Goal: Task Accomplishment & Management: Use online tool/utility

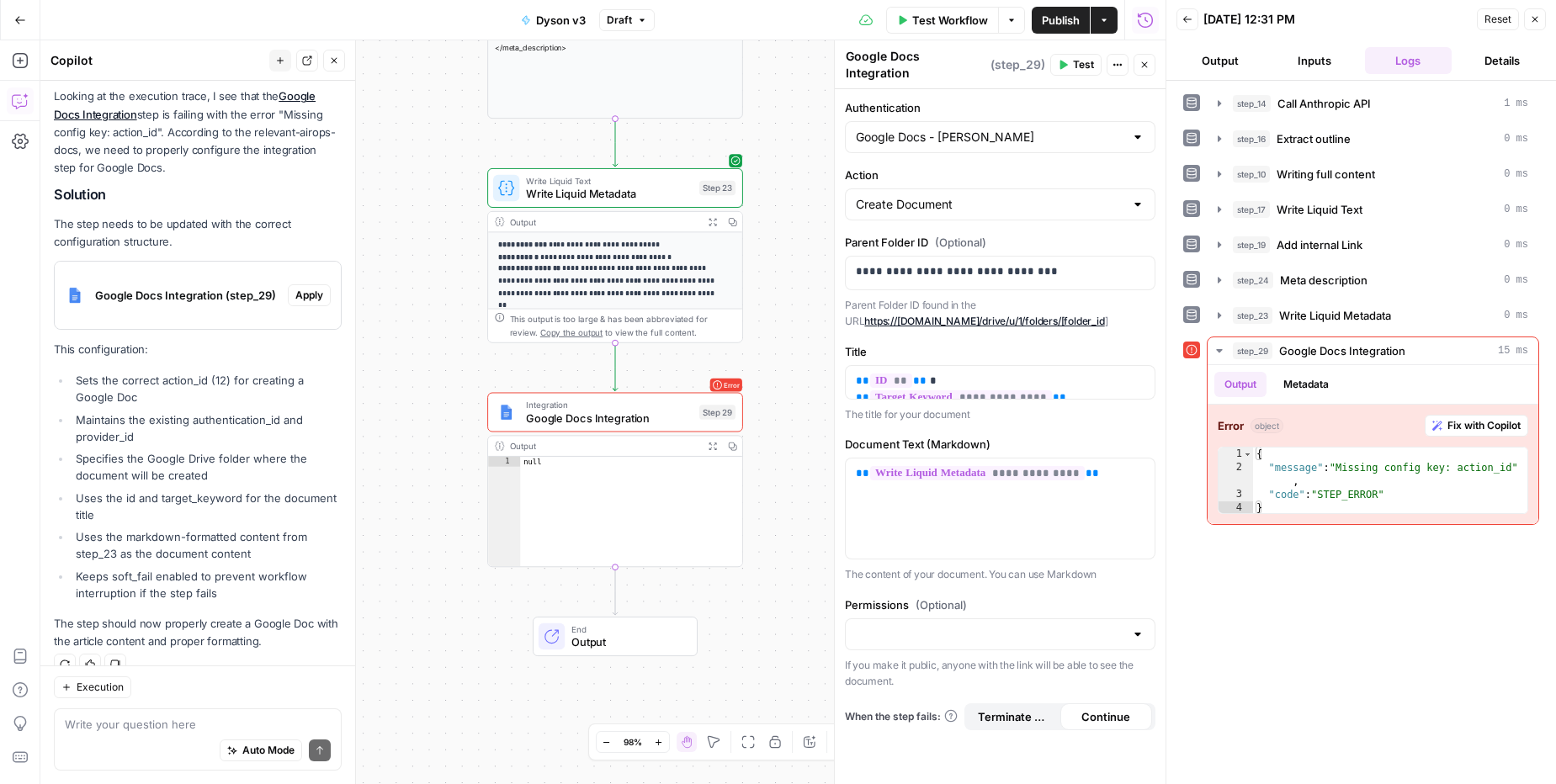
scroll to position [714, 0]
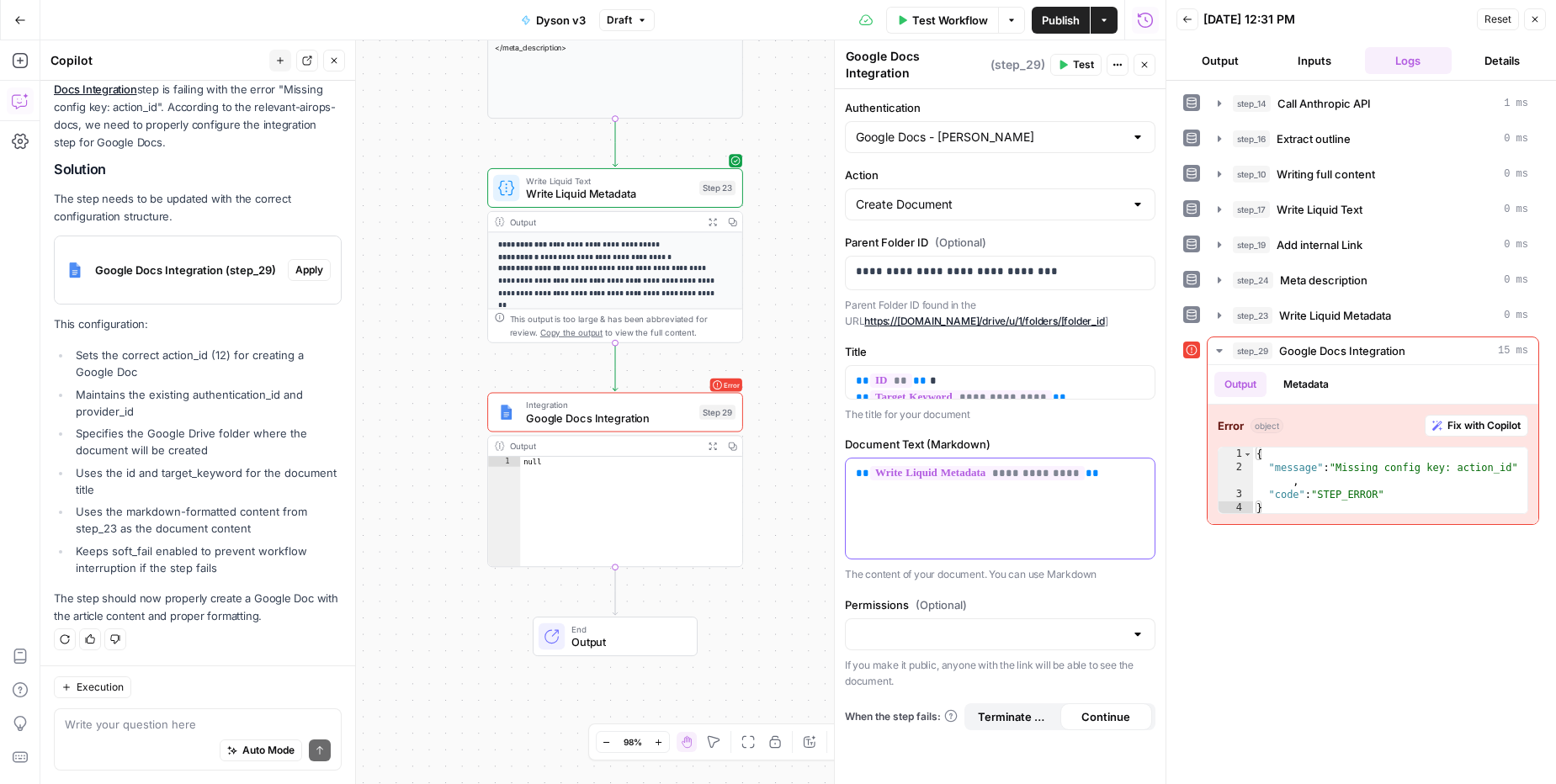
click at [941, 503] on div "**********" at bounding box center [1000, 508] width 309 height 100
click at [1131, 606] on div "Permissions (Optional) If you make it public, anyone with the link will be able…" at bounding box center [1000, 643] width 311 height 94
click at [1132, 626] on div at bounding box center [1137, 634] width 13 height 17
click at [1134, 626] on div at bounding box center [1137, 634] width 13 height 17
click at [1141, 377] on icon "button" at bounding box center [1139, 380] width 8 height 8
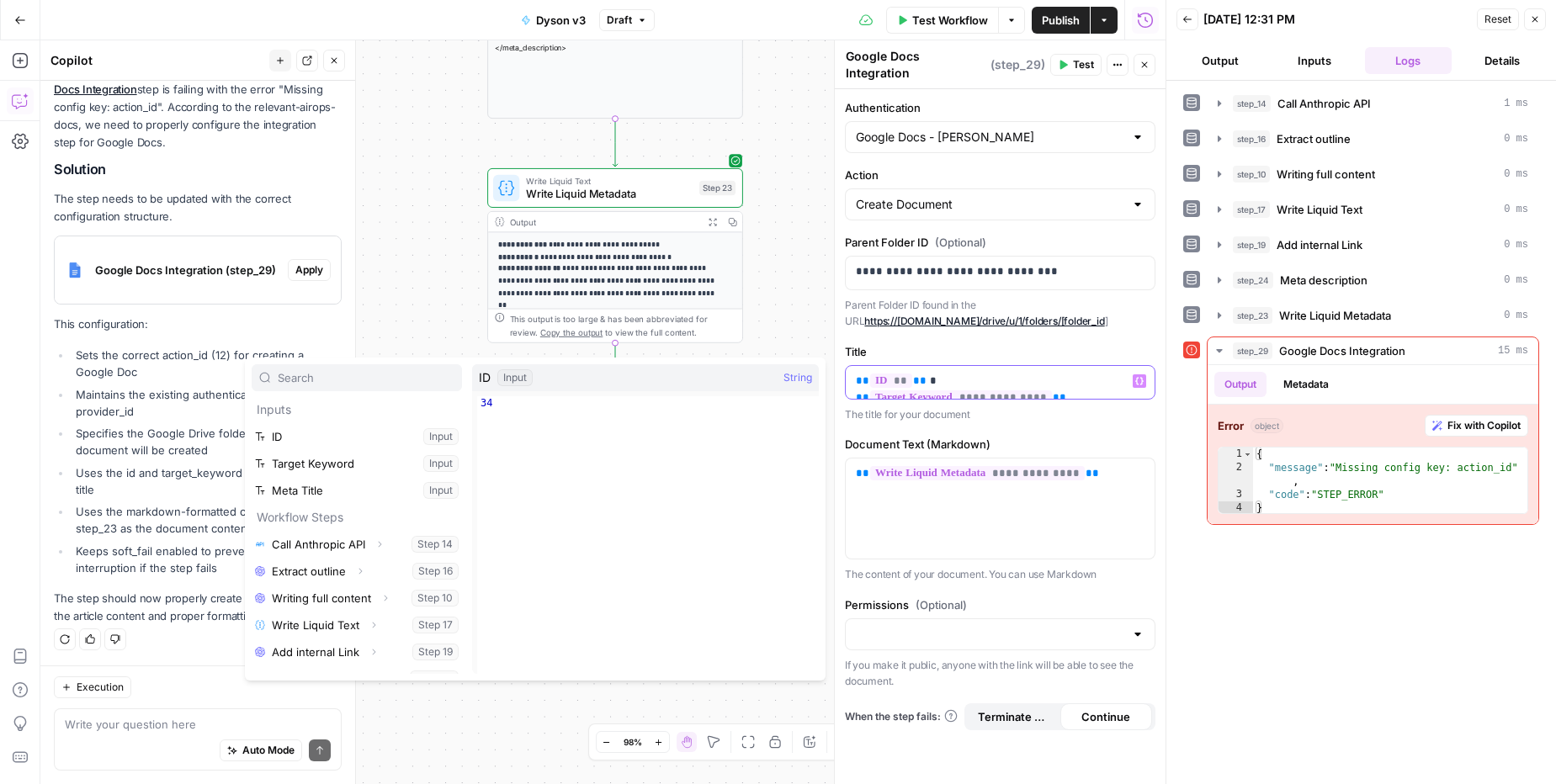
click at [1141, 377] on icon "button" at bounding box center [1139, 380] width 8 height 8
click at [1127, 487] on div "**********" at bounding box center [1000, 508] width 309 height 100
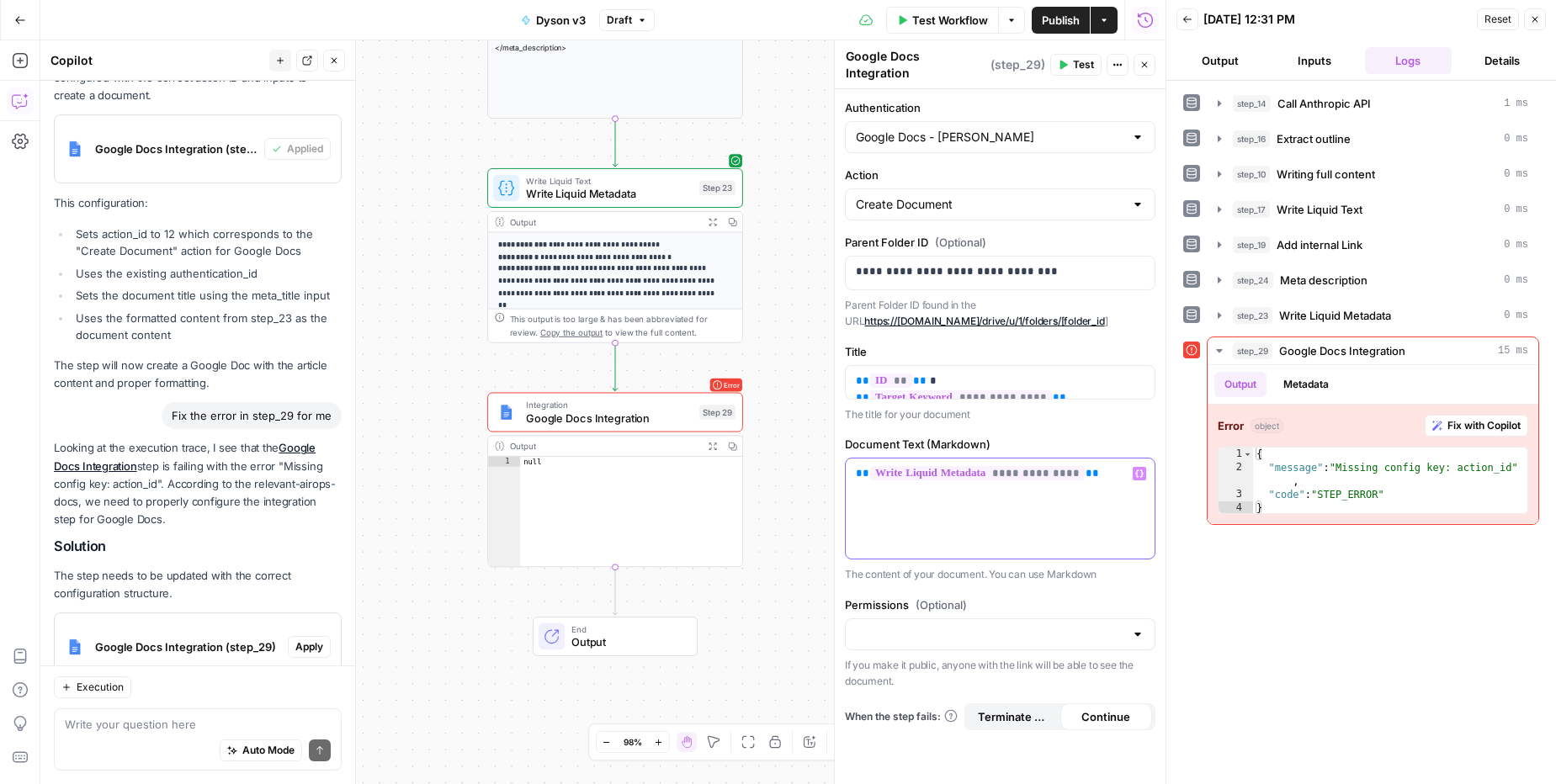
scroll to position [0, 0]
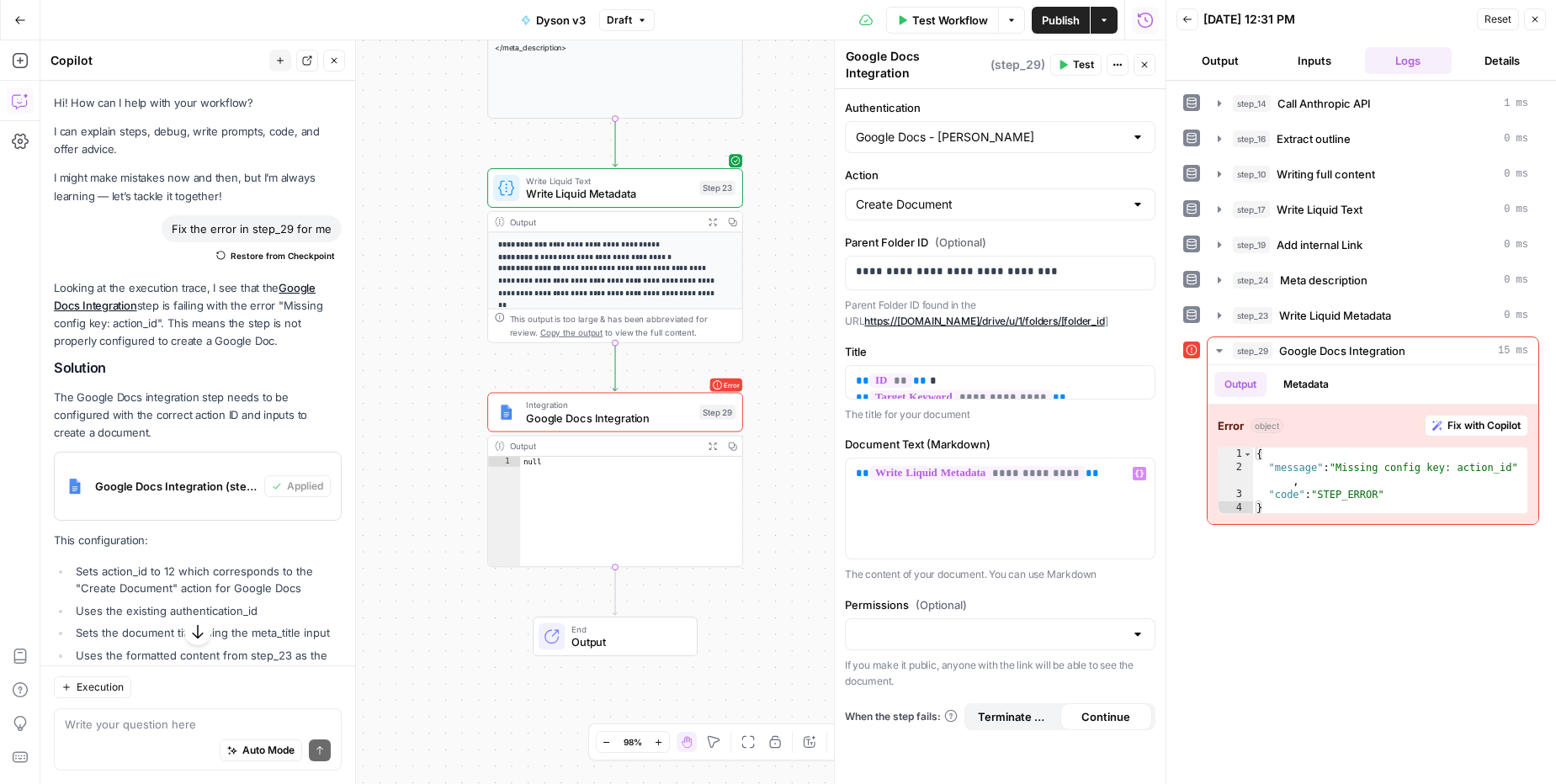
click at [955, 121] on div "Google Docs - [PERSON_NAME]" at bounding box center [1000, 138] width 311 height 32
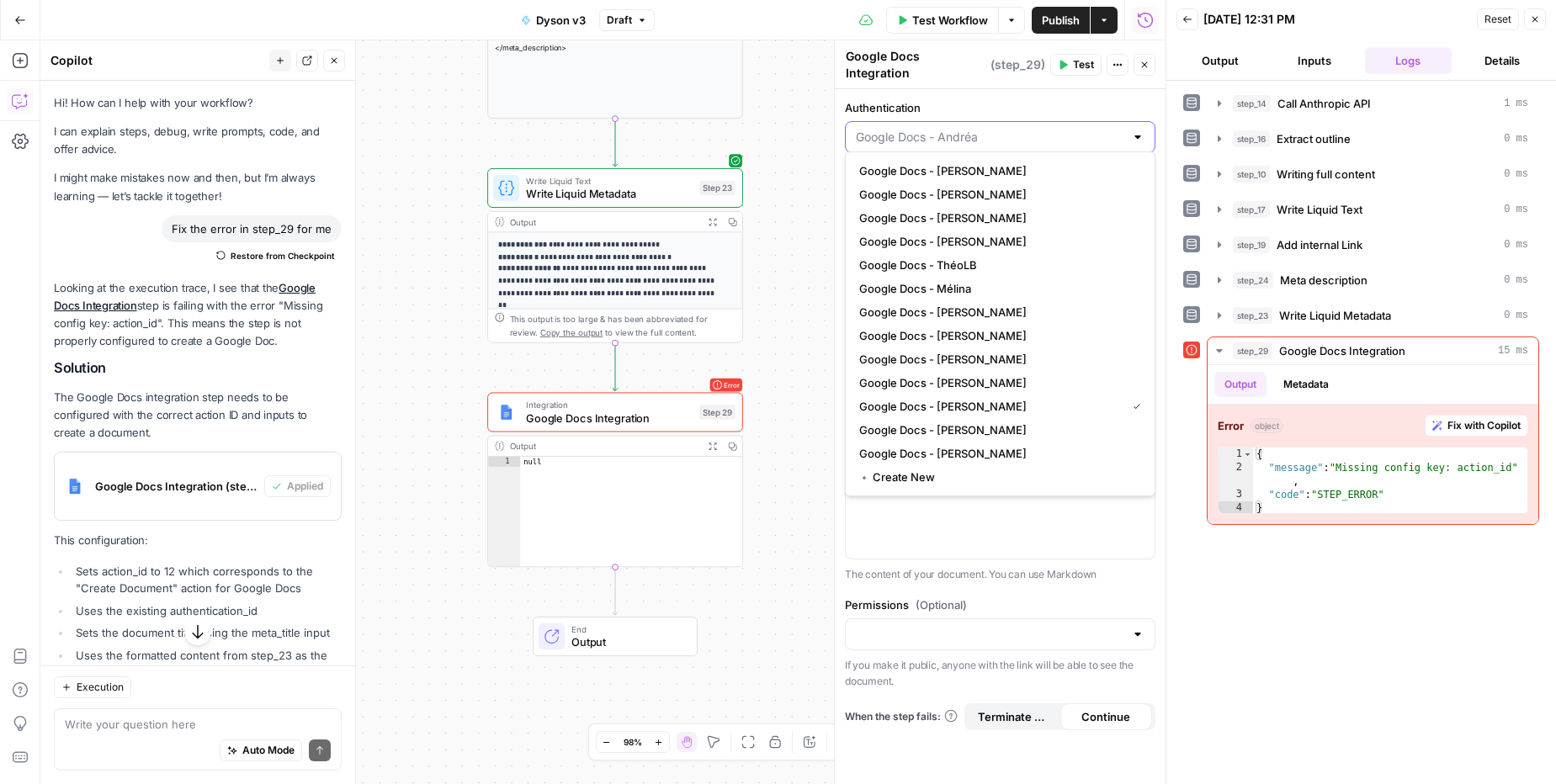
click at [954, 137] on input "Authentication" at bounding box center [990, 137] width 269 height 17
click at [1012, 400] on span "Google Docs - [PERSON_NAME]" at bounding box center [989, 406] width 260 height 17
type input "Google Docs - [PERSON_NAME]"
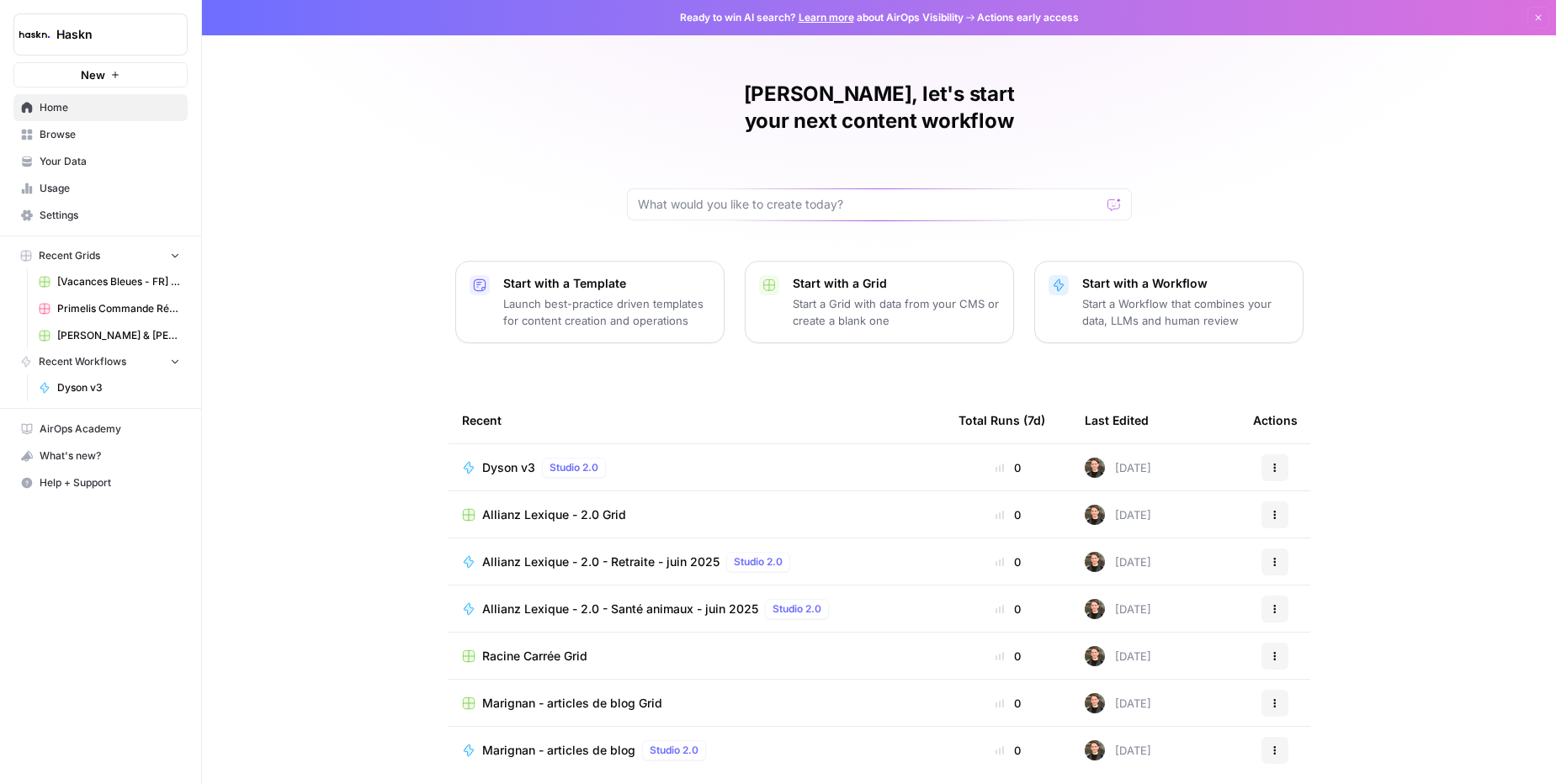
click at [24, 227] on link "Settings" at bounding box center [100, 215] width 174 height 27
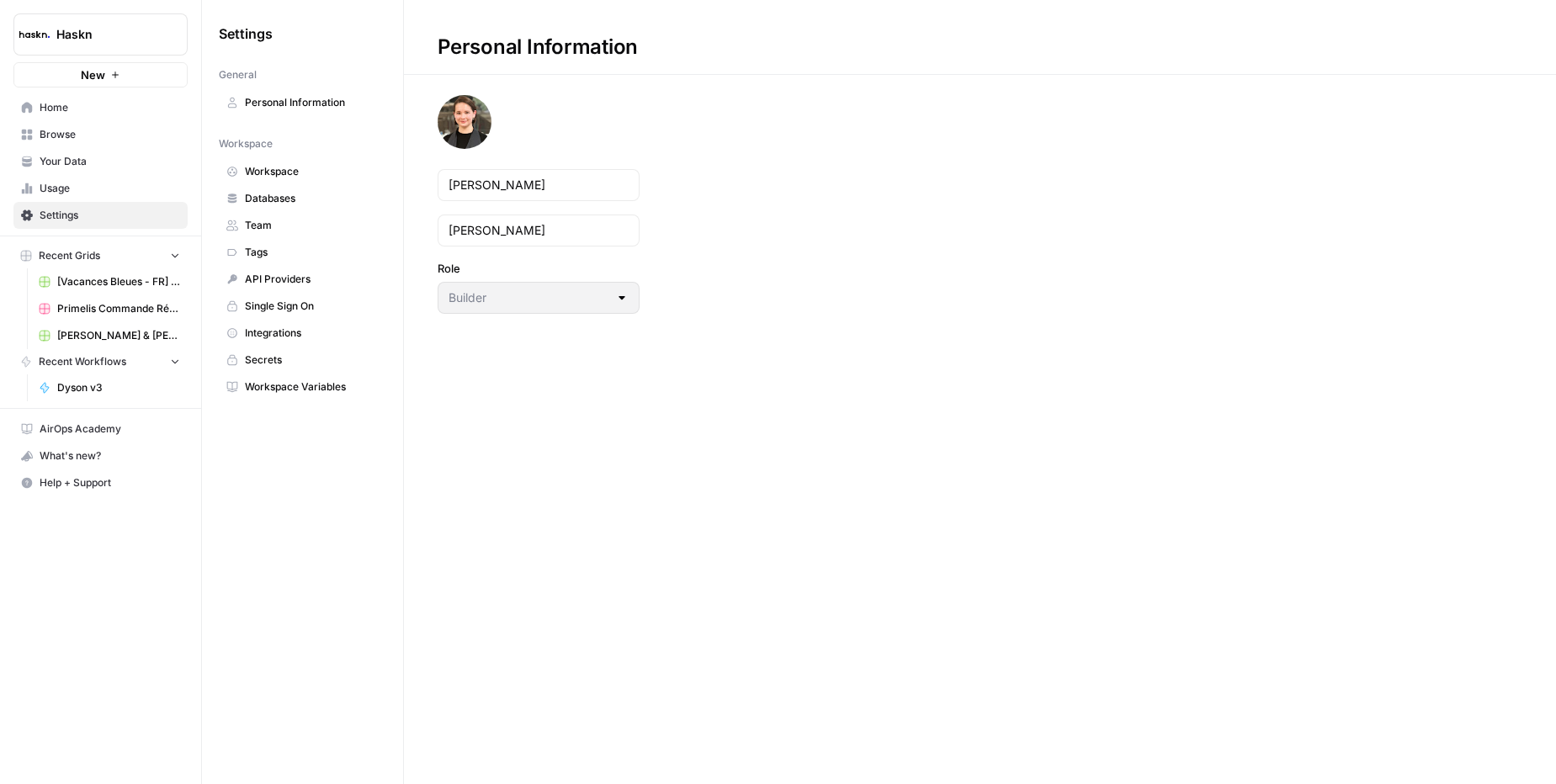
click at [341, 330] on span "Integrations" at bounding box center [312, 333] width 134 height 15
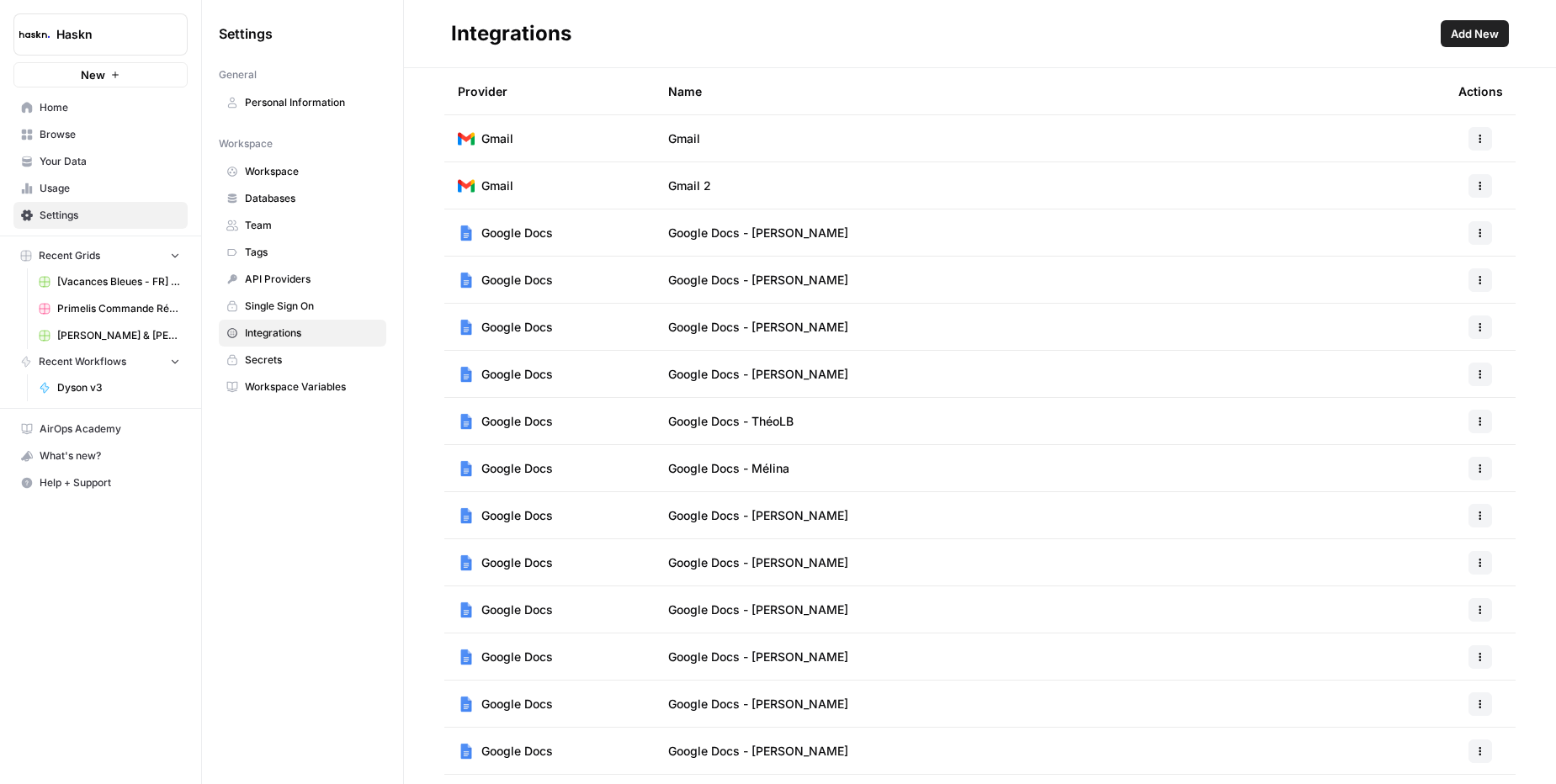
click at [1471, 32] on span "Add New" at bounding box center [1475, 33] width 48 height 17
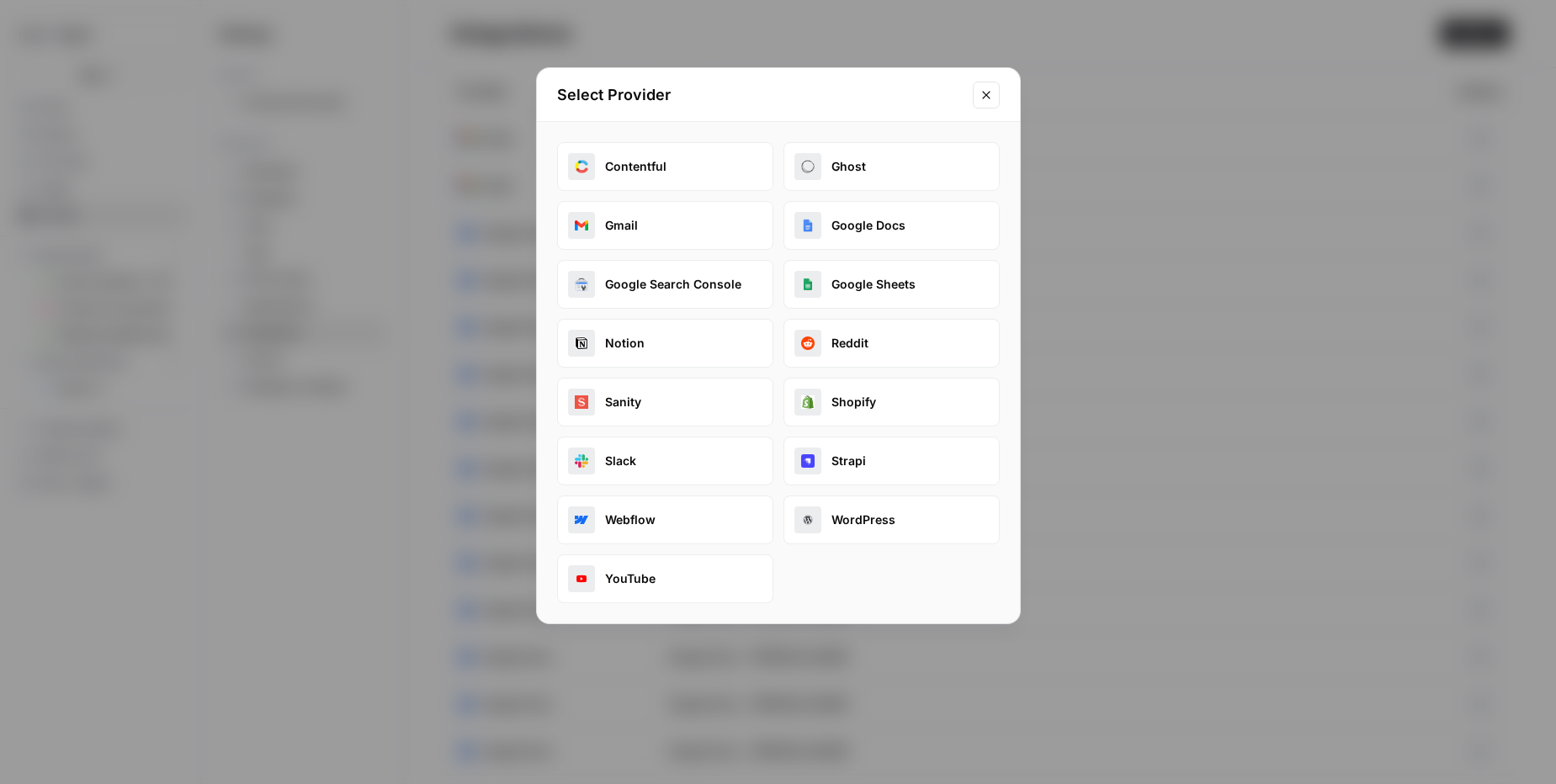
click at [991, 96] on icon "Close modal" at bounding box center [986, 95] width 13 height 13
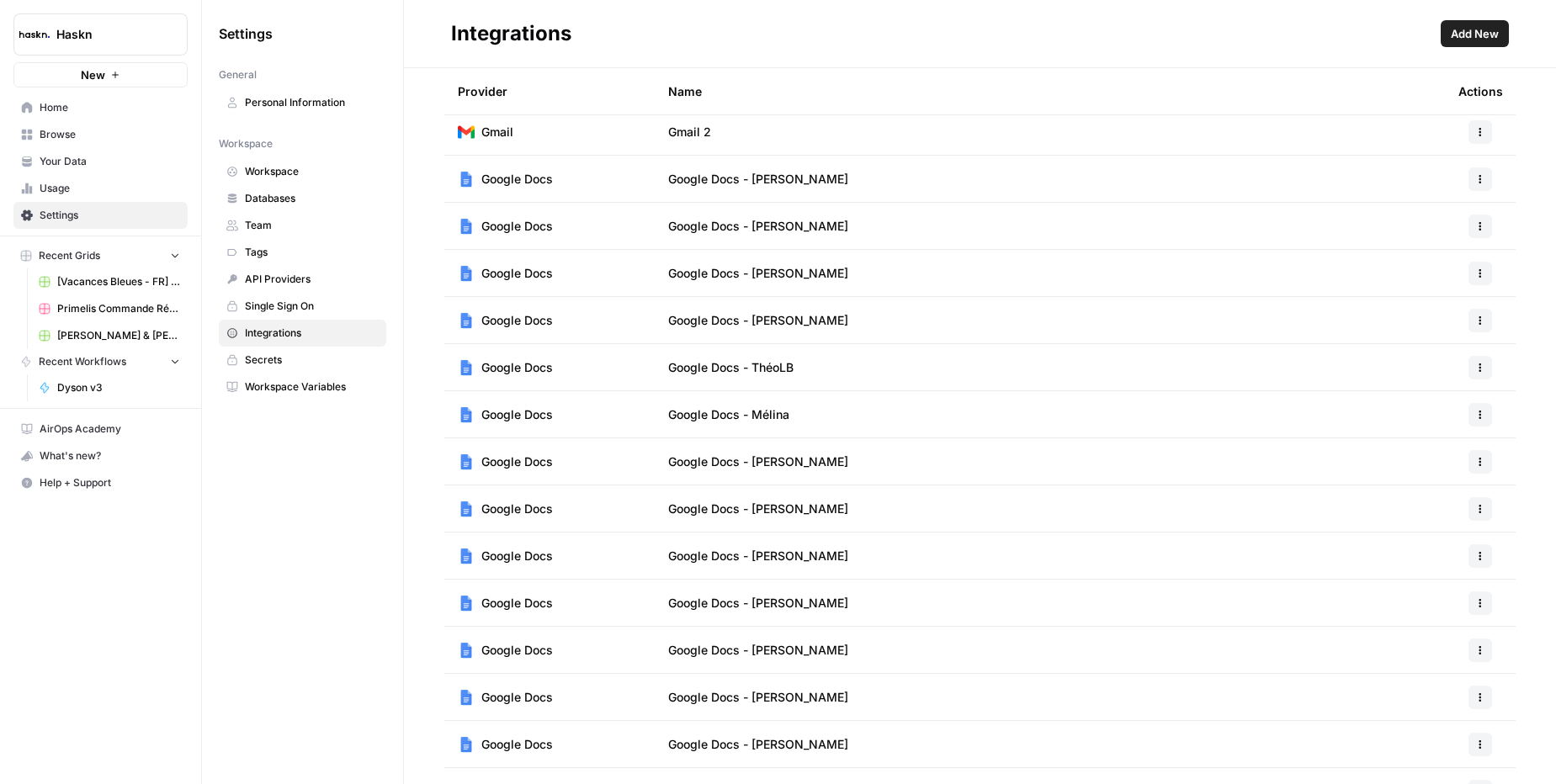
scroll to position [57, 0]
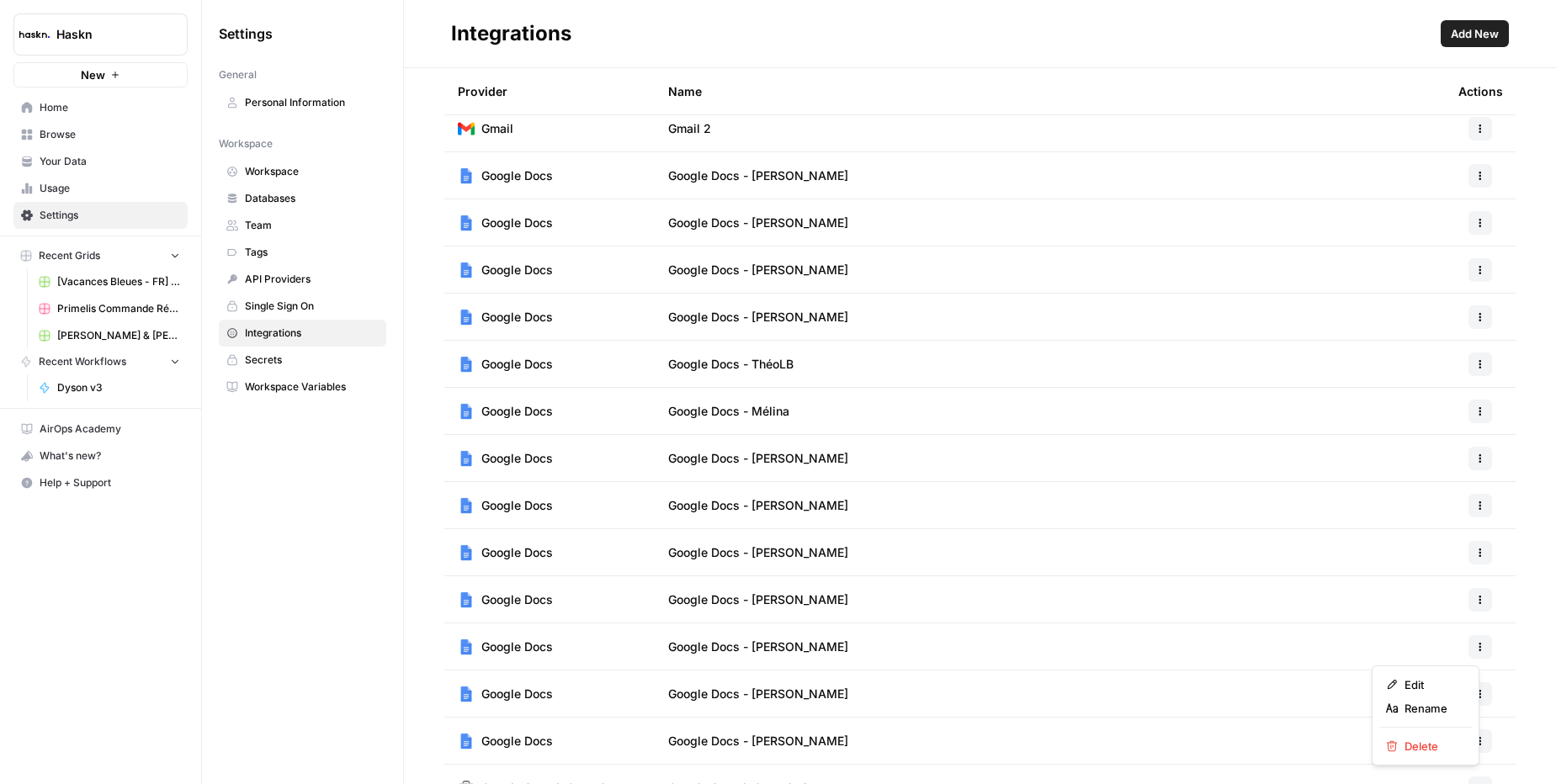
click at [1476, 645] on icon "button" at bounding box center [1480, 646] width 10 height 10
click at [1460, 746] on div "Delete" at bounding box center [1426, 746] width 79 height 17
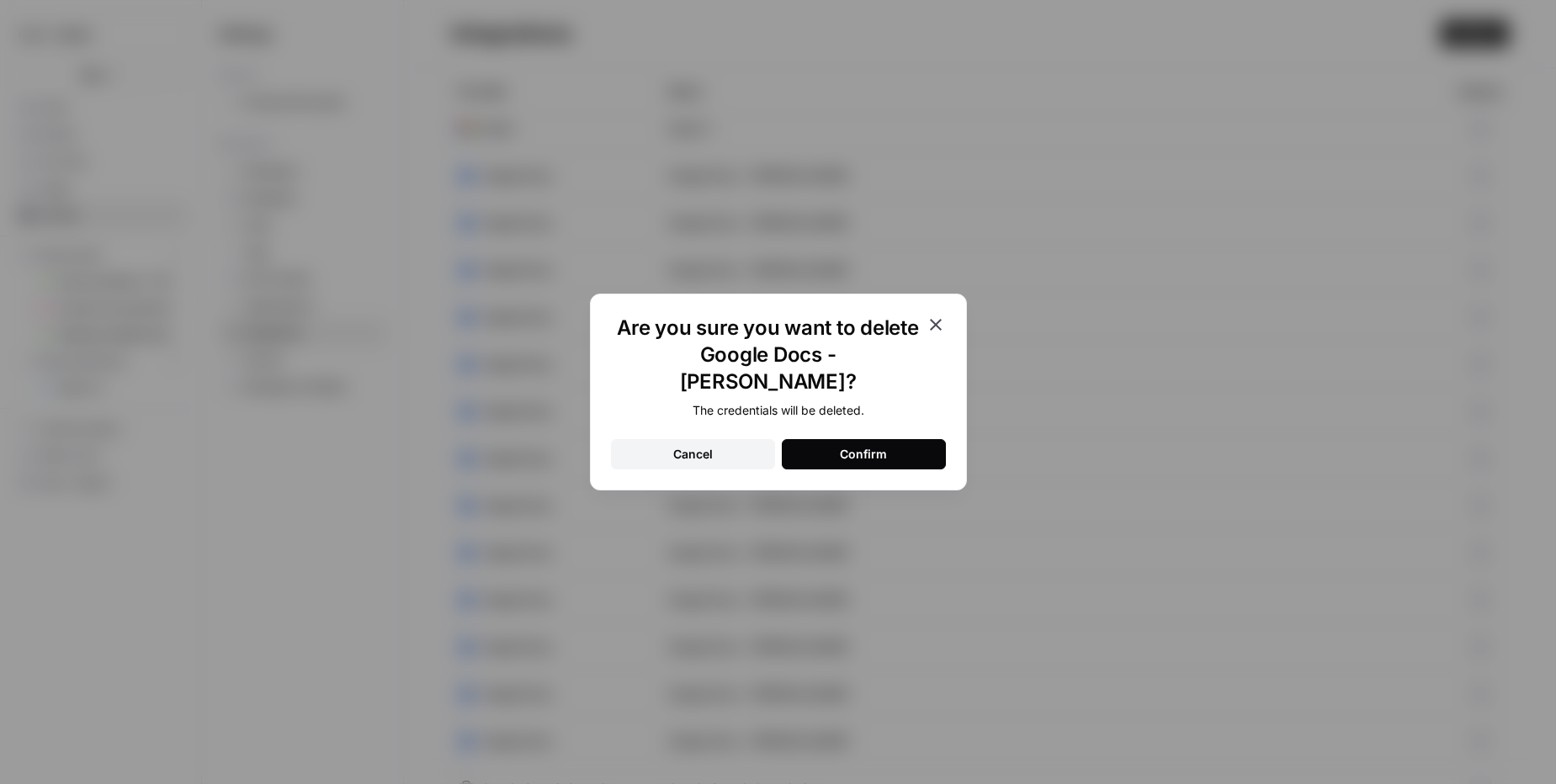
click at [880, 446] on div "Confirm" at bounding box center [863, 454] width 47 height 17
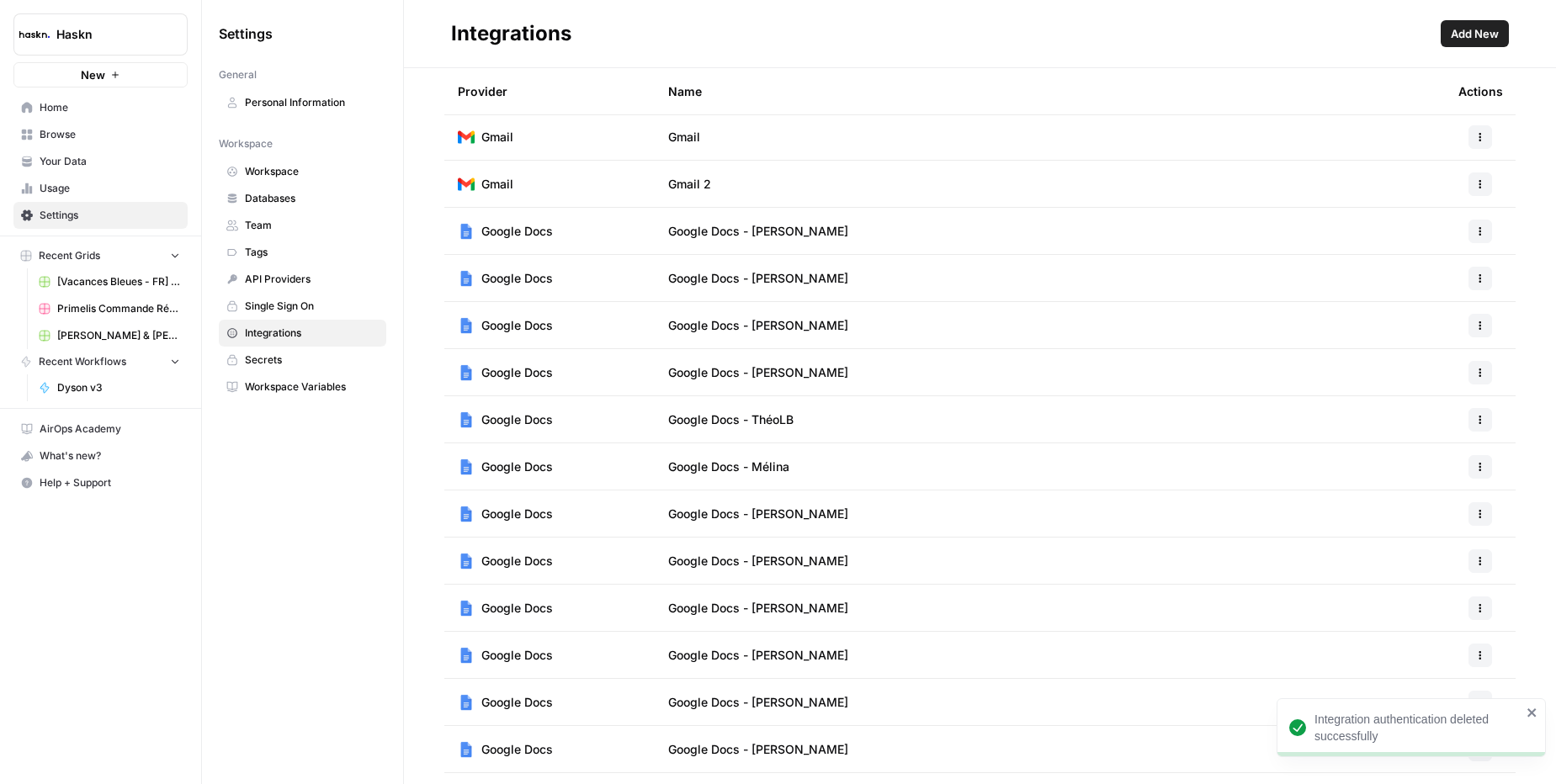
scroll to position [0, 0]
click at [1477, 25] on span "Add New" at bounding box center [1475, 33] width 48 height 17
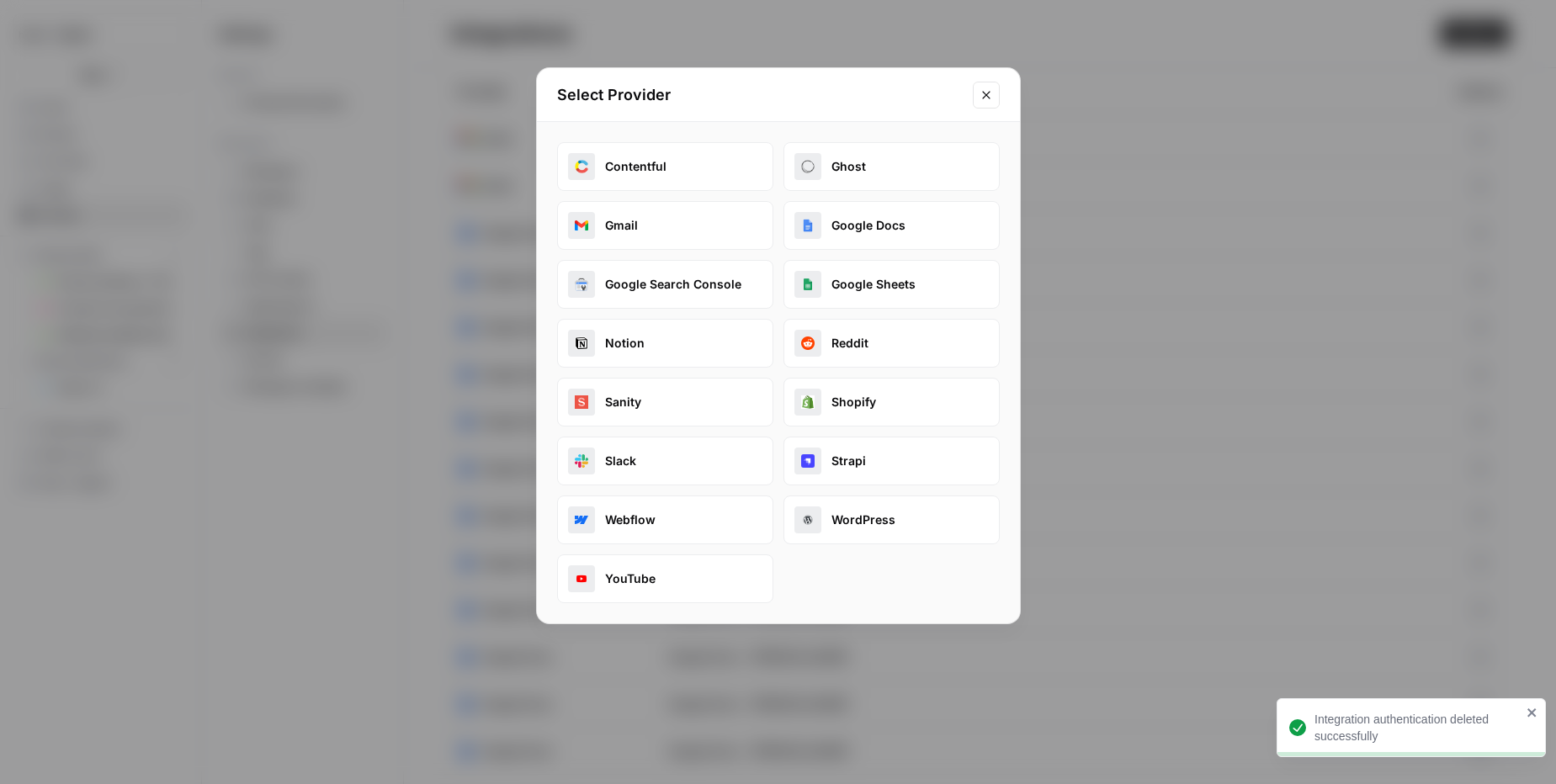
click at [905, 222] on button "Google Docs" at bounding box center [891, 225] width 216 height 49
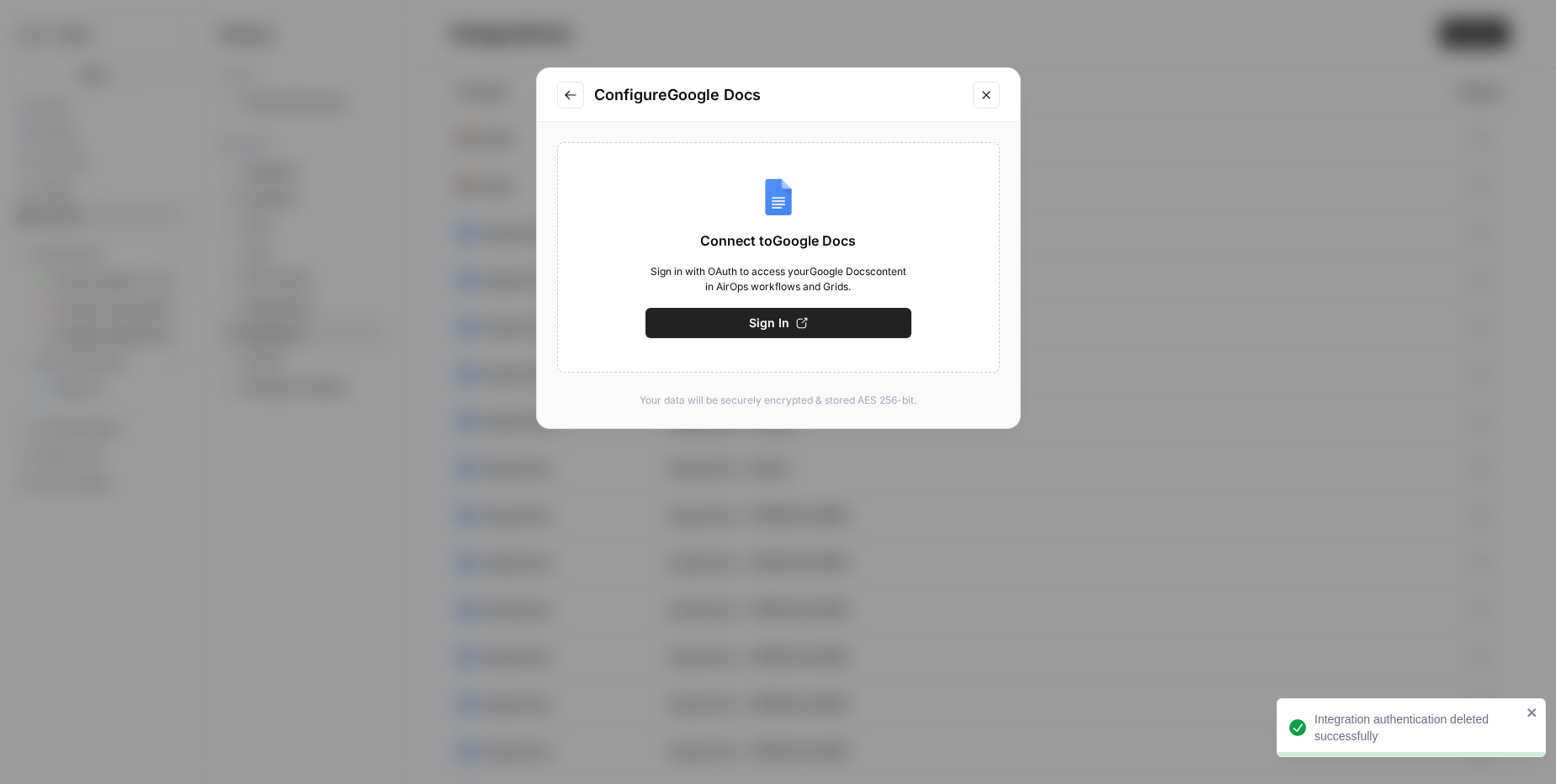
click at [851, 334] on button "Sign In" at bounding box center [779, 323] width 266 height 30
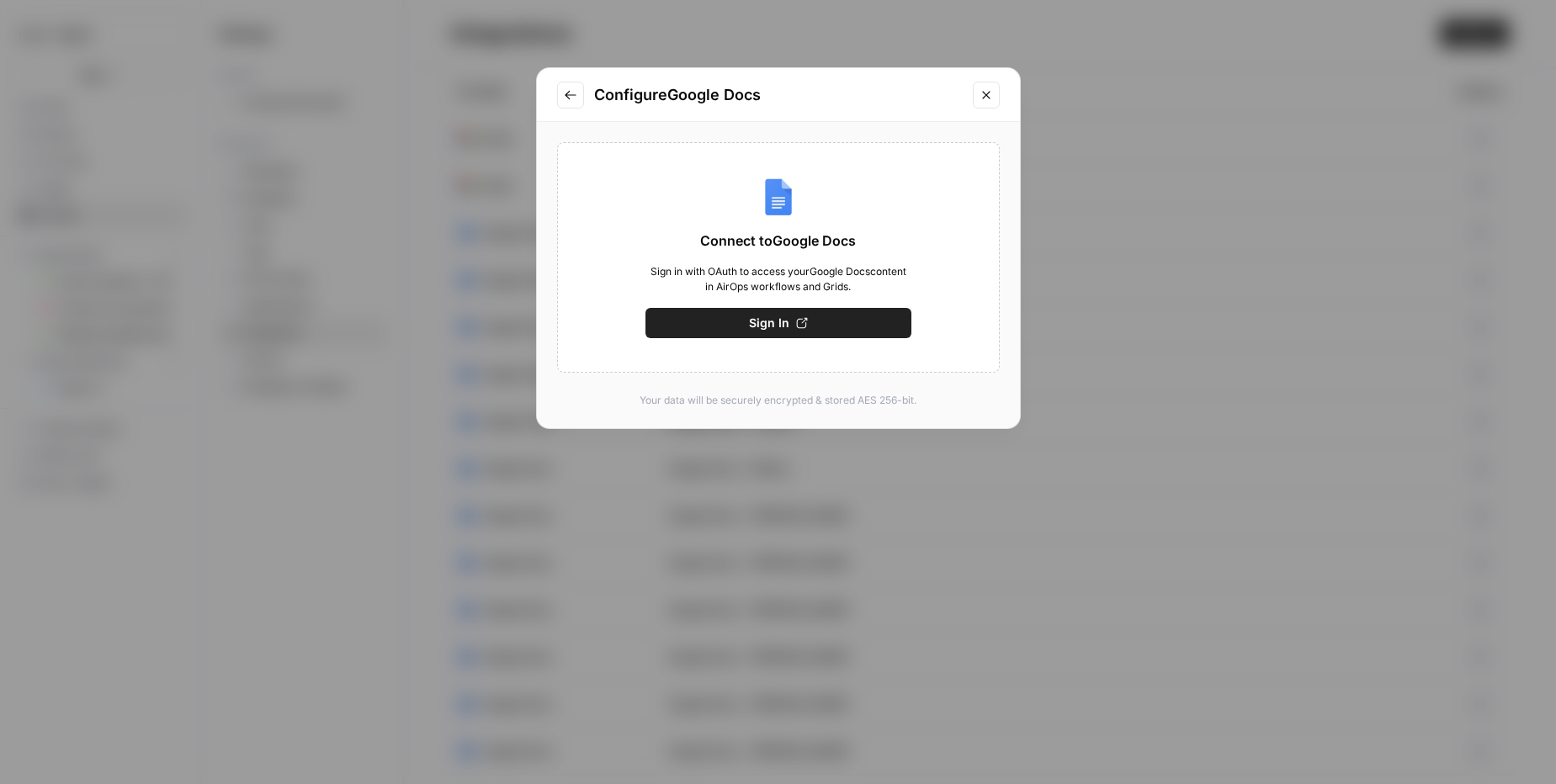
click at [773, 323] on span "Sign In" at bounding box center [769, 322] width 40 height 17
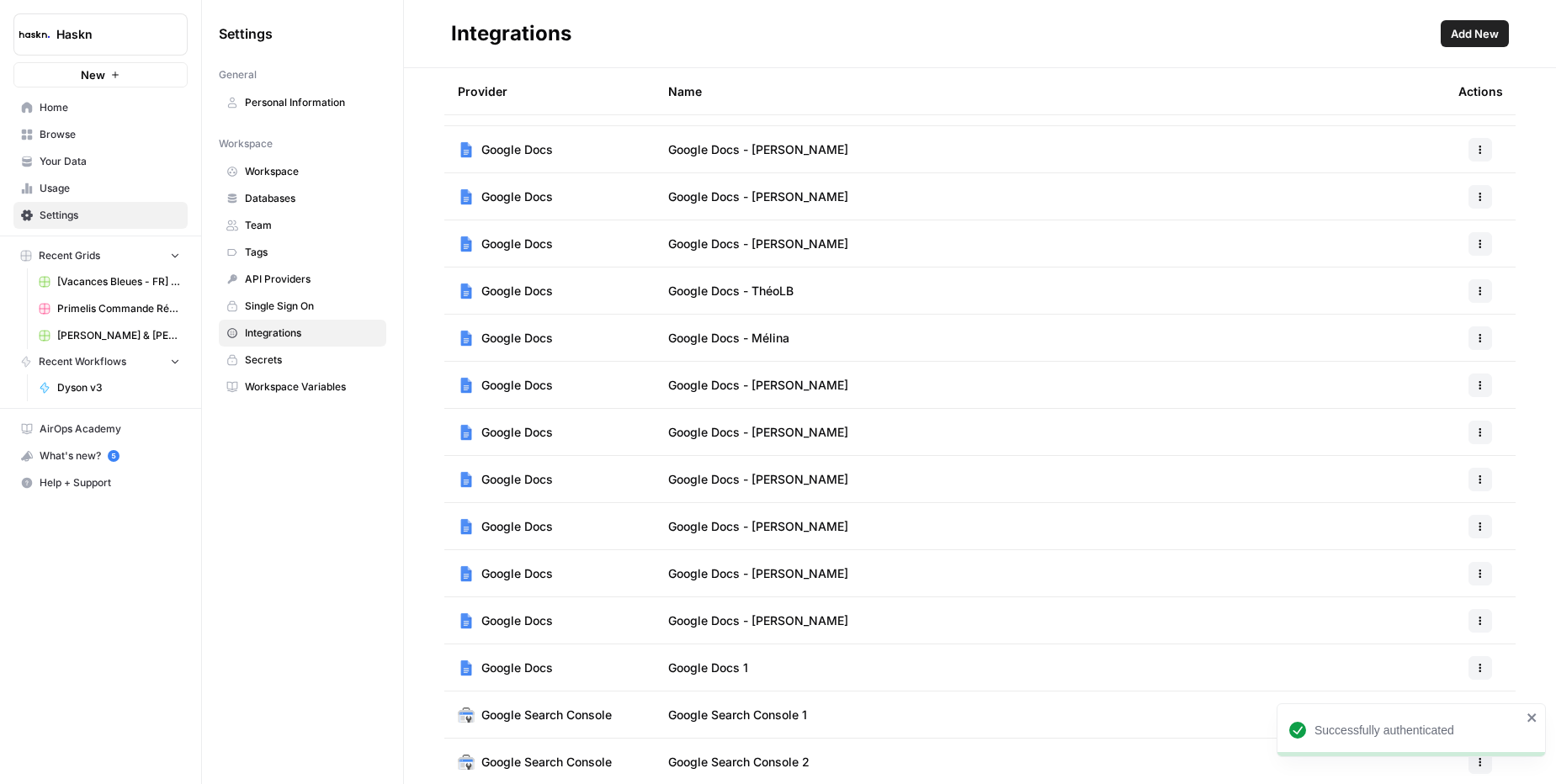
scroll to position [355, 0]
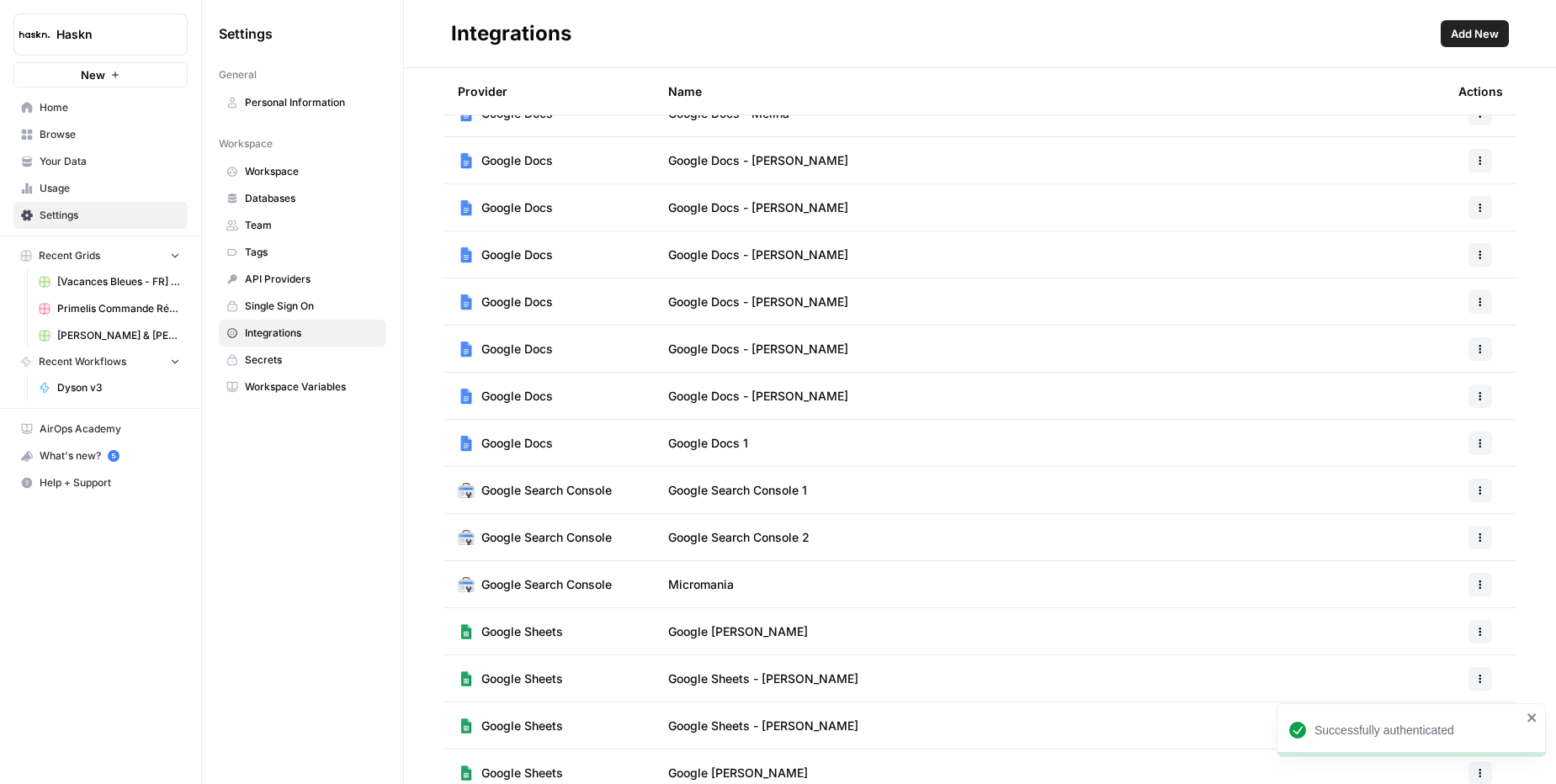
click at [1471, 448] on button "button" at bounding box center [1480, 443] width 23 height 23
click at [1422, 500] on span "Rename" at bounding box center [1432, 505] width 54 height 17
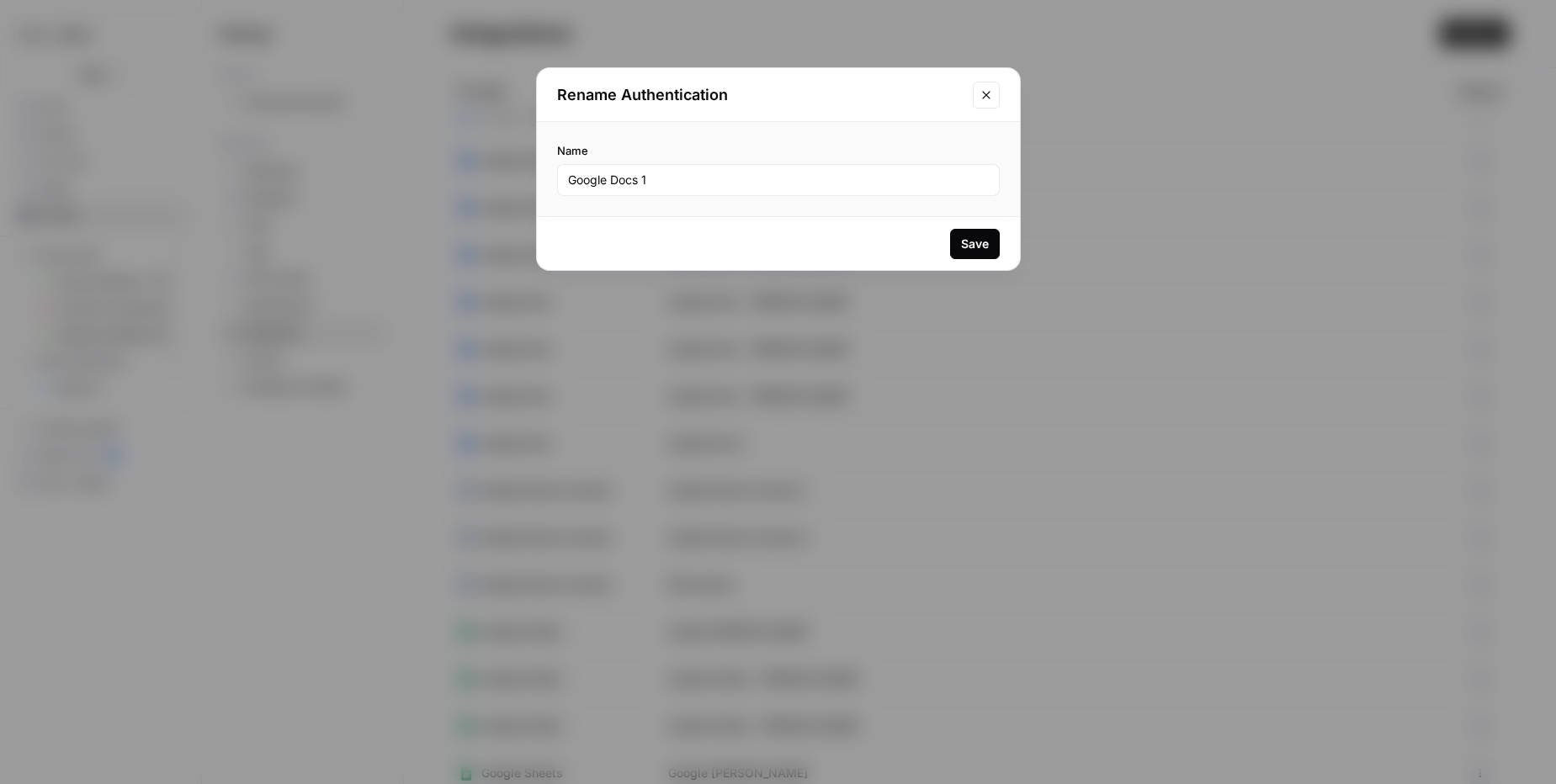
drag, startPoint x: 703, startPoint y: 189, endPoint x: 645, endPoint y: 179, distance: 58.9
click at [637, 181] on div "Google Docs 1" at bounding box center [779, 180] width 443 height 32
click at [655, 179] on input "Google Docs 1" at bounding box center [778, 179] width 421 height 17
type input "Google Docs - [PERSON_NAME]"
click at [972, 246] on div "Save" at bounding box center [975, 244] width 28 height 17
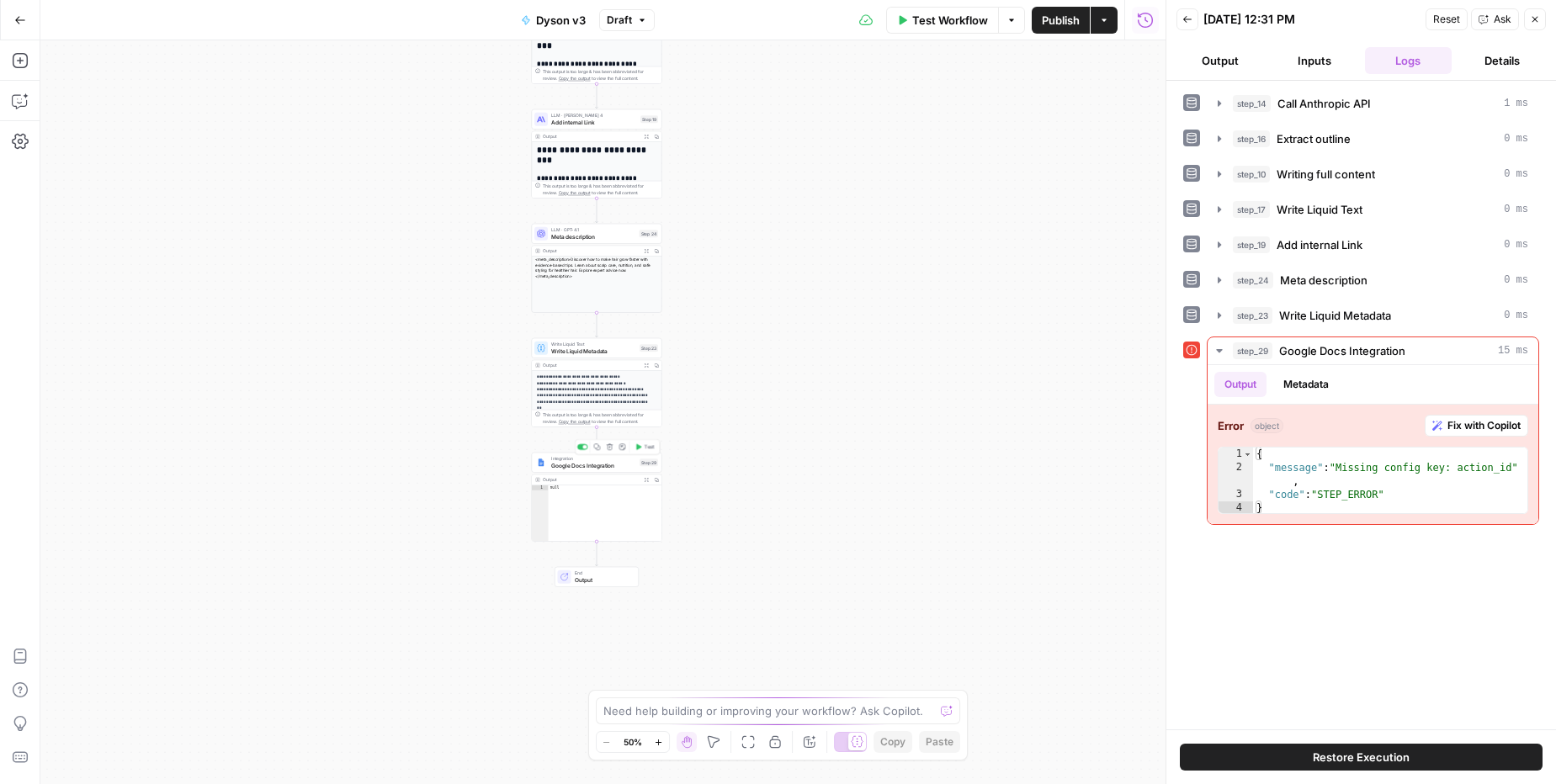
click at [593, 461] on span "Google Docs Integration" at bounding box center [593, 464] width 85 height 8
click at [990, 129] on input "Authentication" at bounding box center [990, 137] width 269 height 17
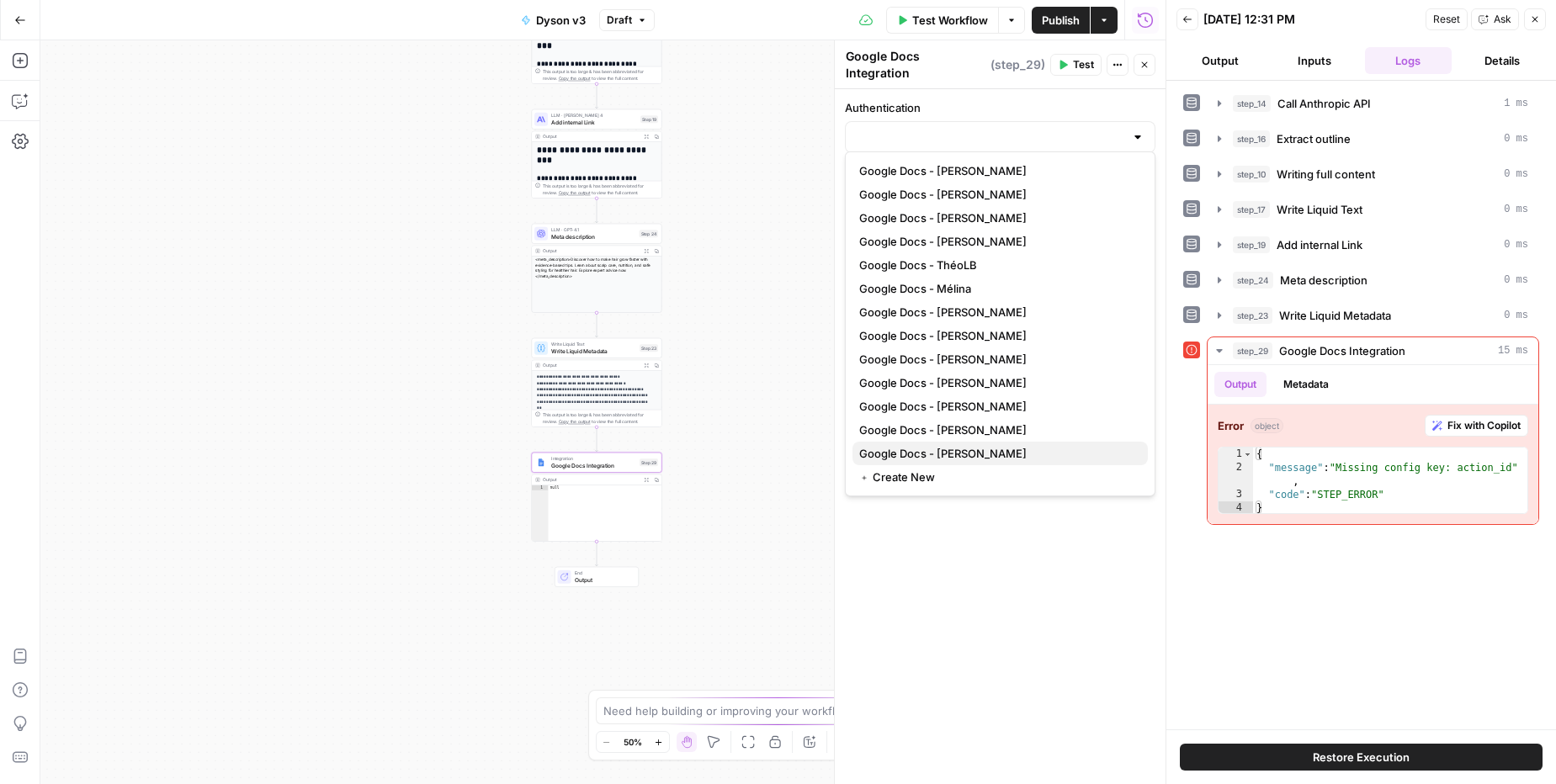
click at [954, 454] on span "Google Docs - [PERSON_NAME]" at bounding box center [997, 453] width 275 height 17
type input "Google Docs - [PERSON_NAME]"
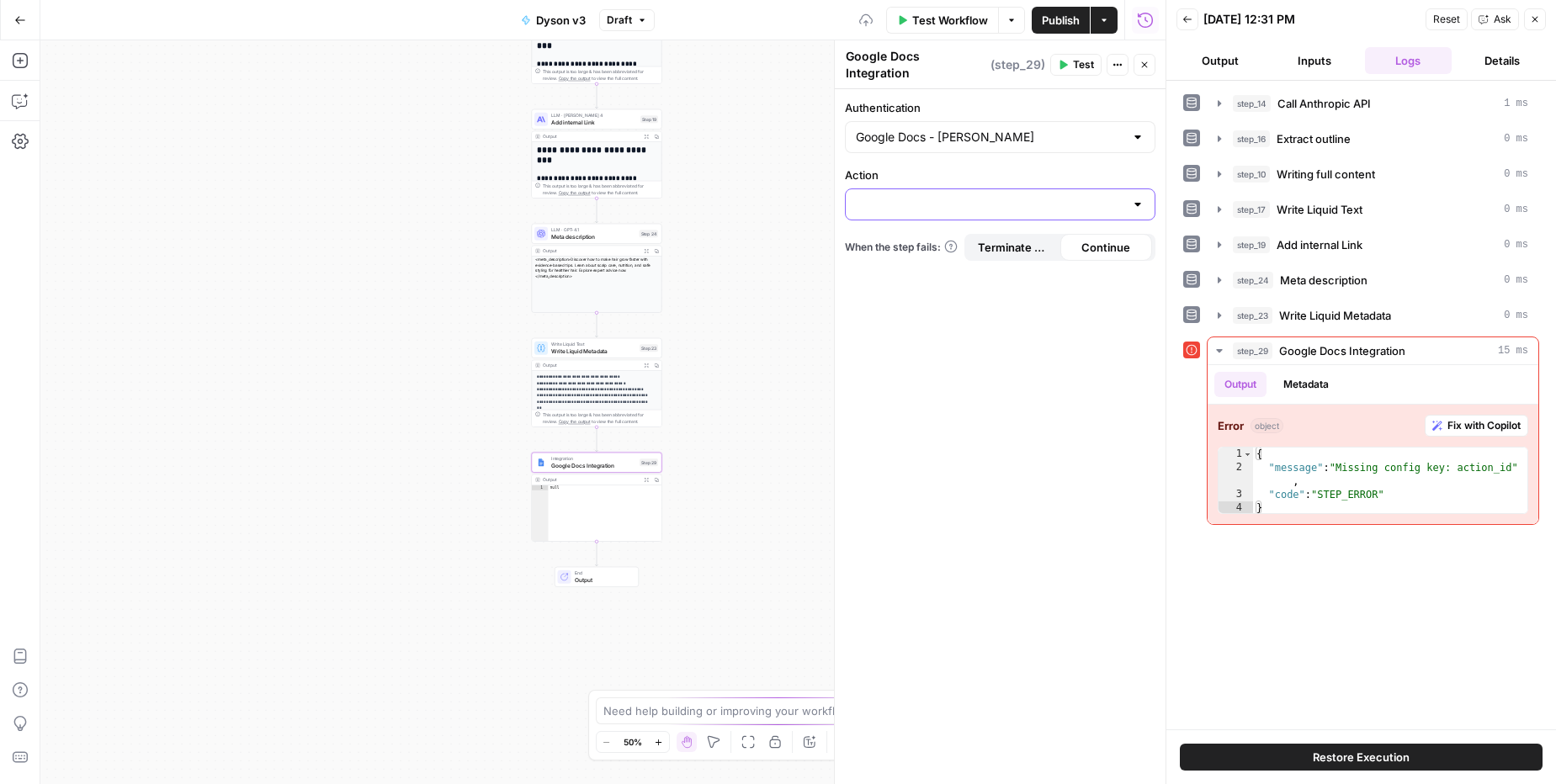
click at [877, 196] on input "Action" at bounding box center [990, 204] width 269 height 17
click at [916, 239] on span "Create Document" at bounding box center [997, 238] width 275 height 17
type input "Create Document"
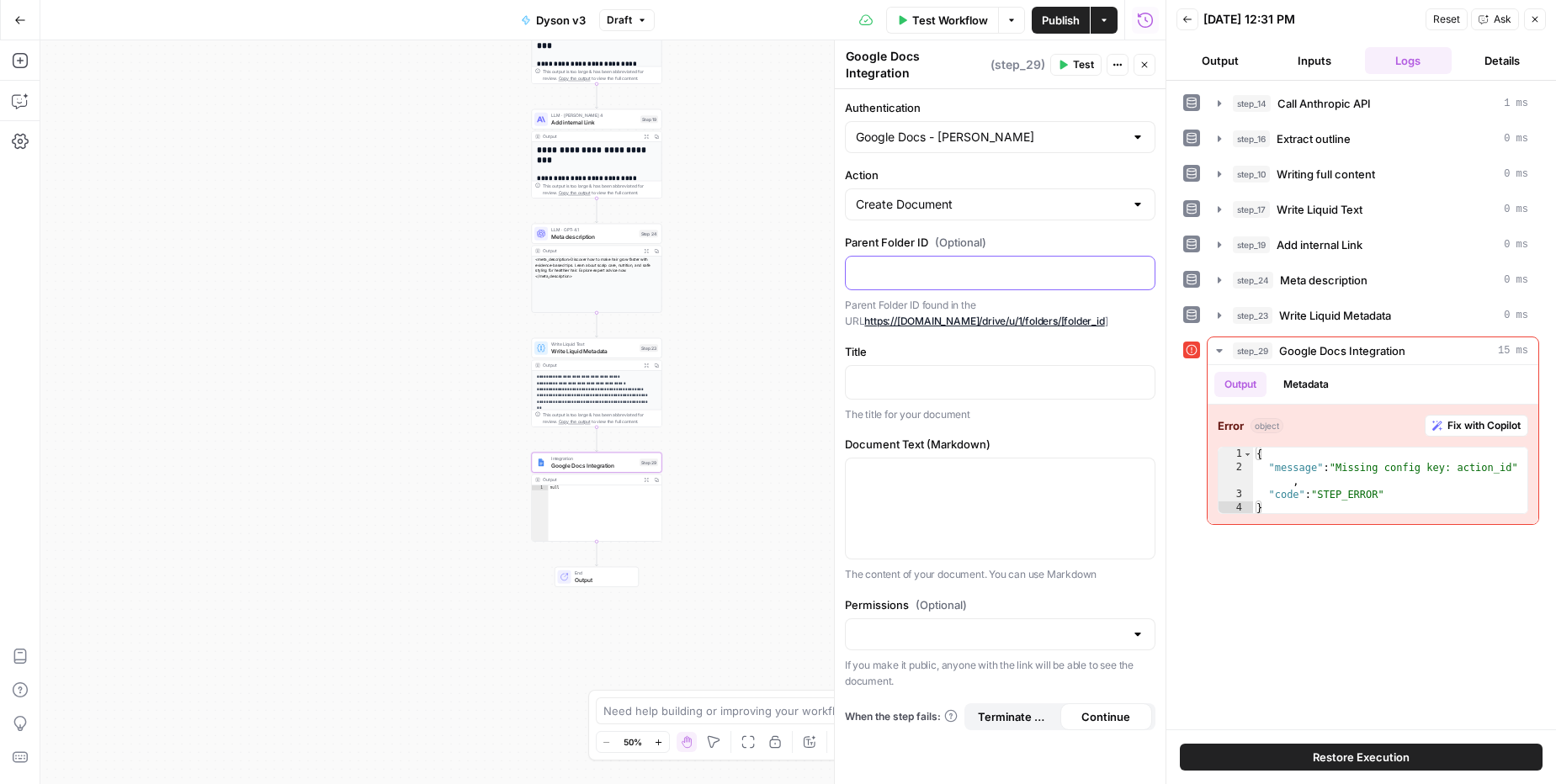
click at [983, 271] on p at bounding box center [1000, 271] width 289 height 17
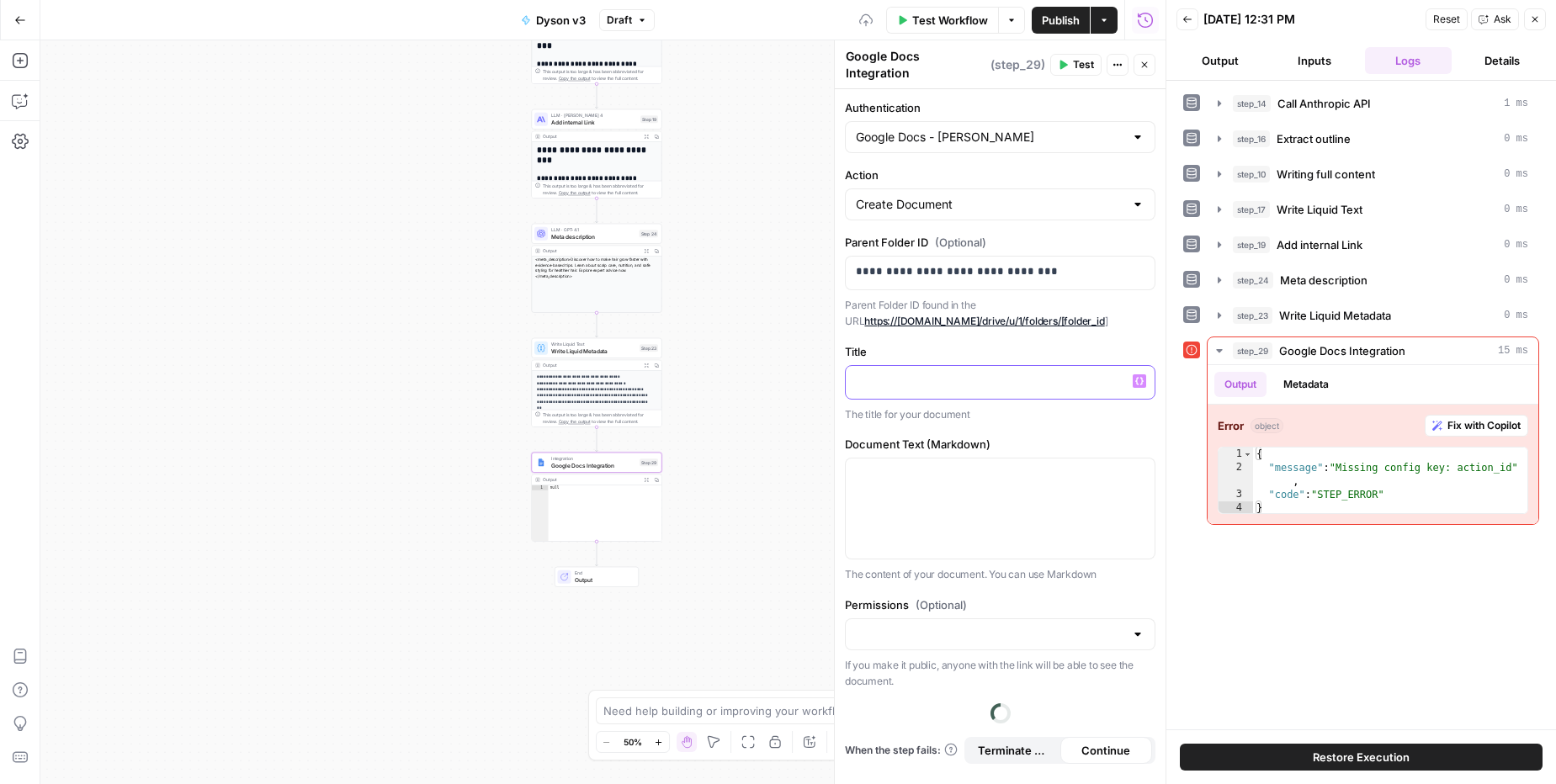
click at [966, 372] on p at bounding box center [1000, 380] width 289 height 17
click at [1141, 377] on icon "button" at bounding box center [1139, 380] width 8 height 8
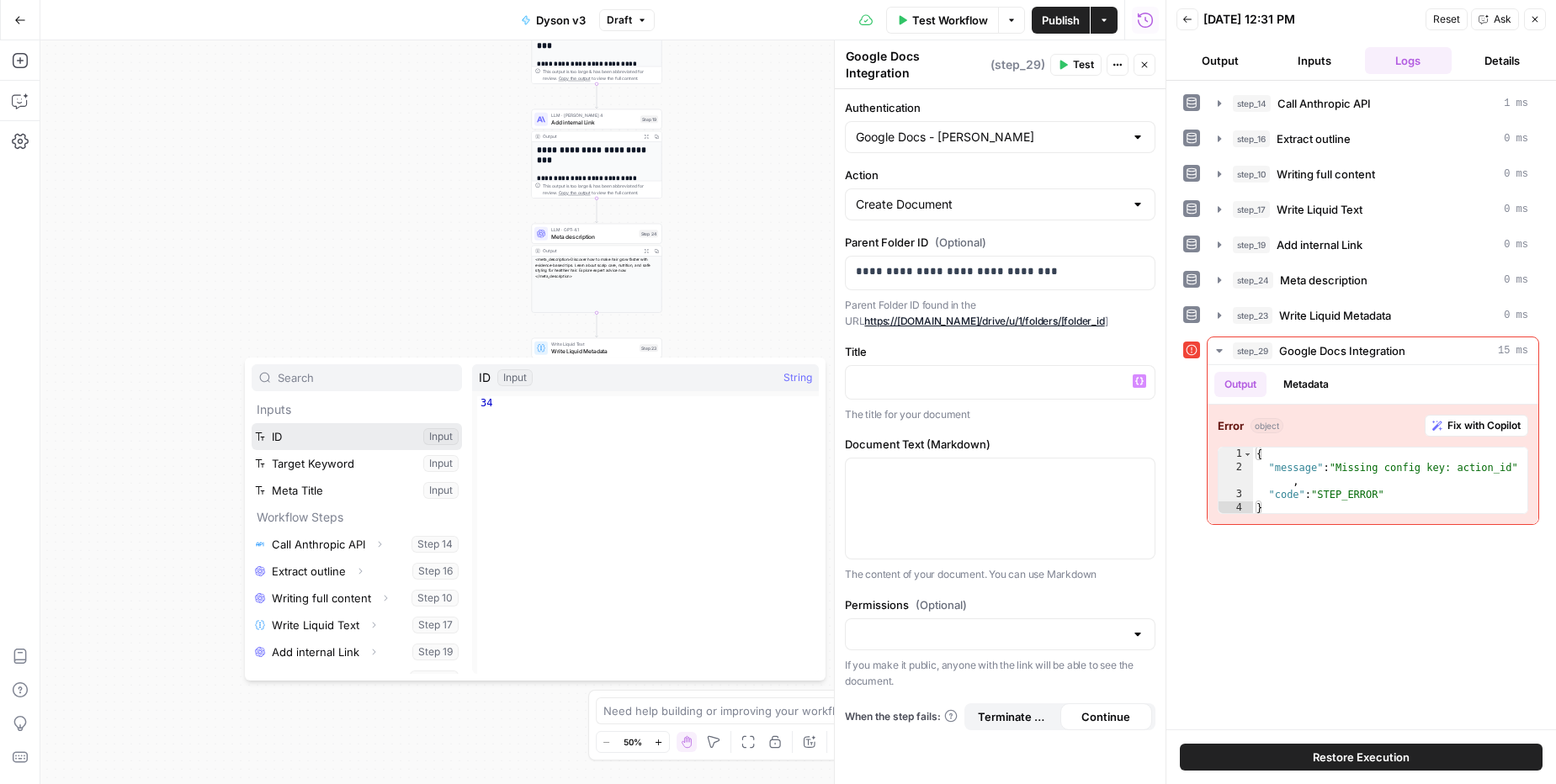
click at [290, 430] on button "Select variable ID" at bounding box center [357, 437] width 211 height 27
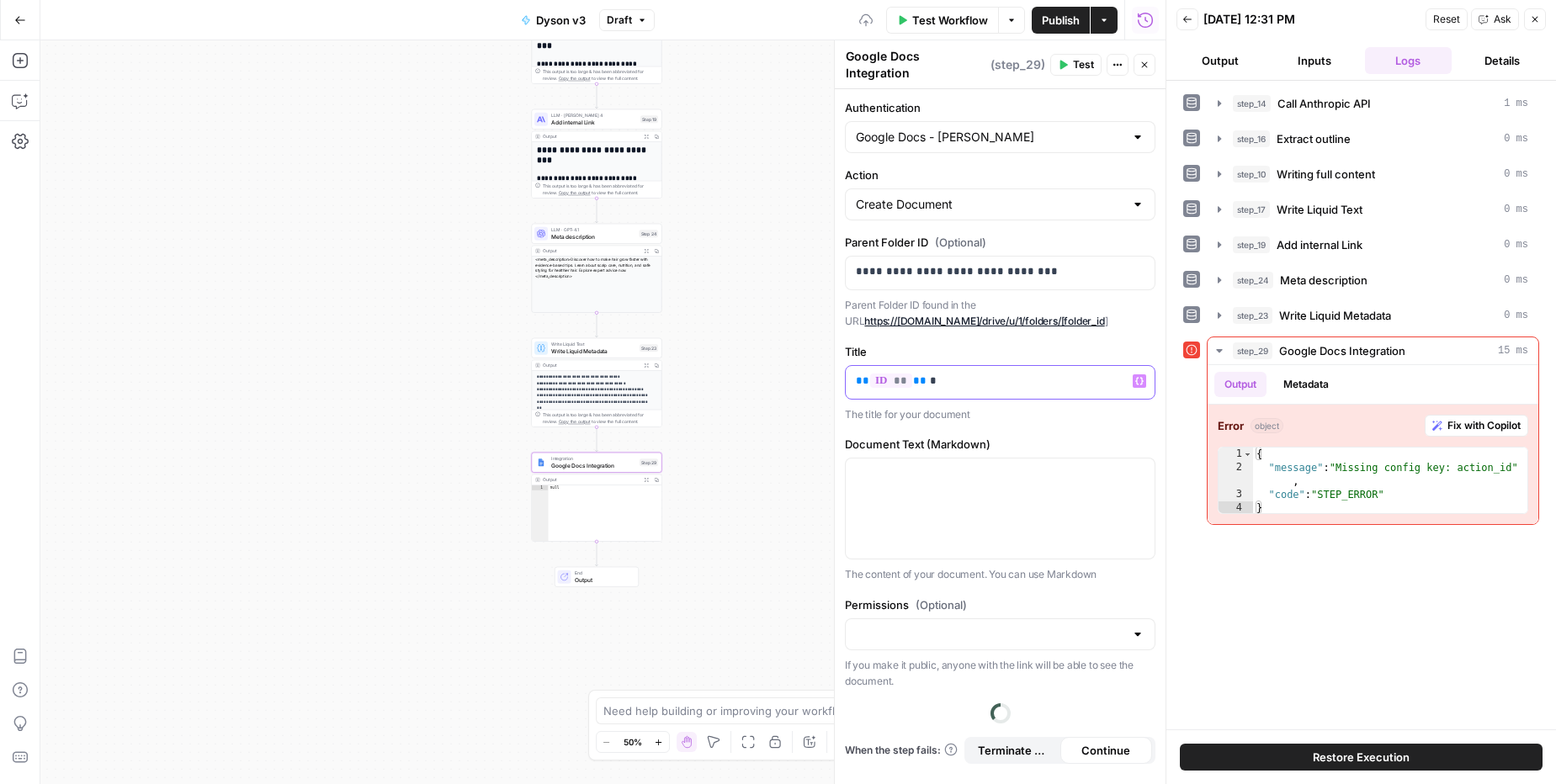
click at [1127, 373] on p "** ** ** *" at bounding box center [1000, 380] width 289 height 17
click at [1144, 374] on button "Variables Menu" at bounding box center [1139, 380] width 13 height 13
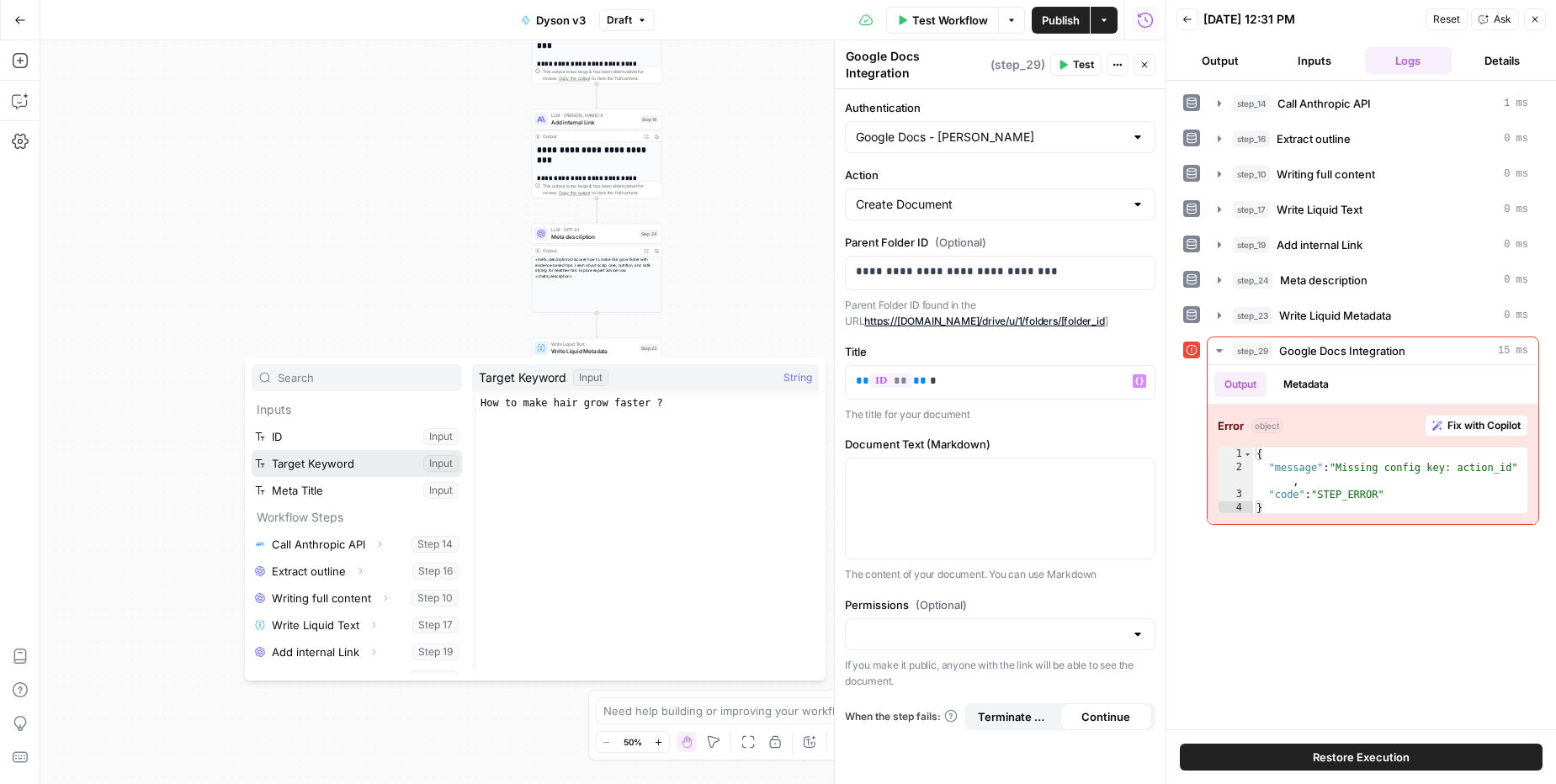
click at [319, 458] on button "Select variable Target Keyword" at bounding box center [357, 463] width 211 height 27
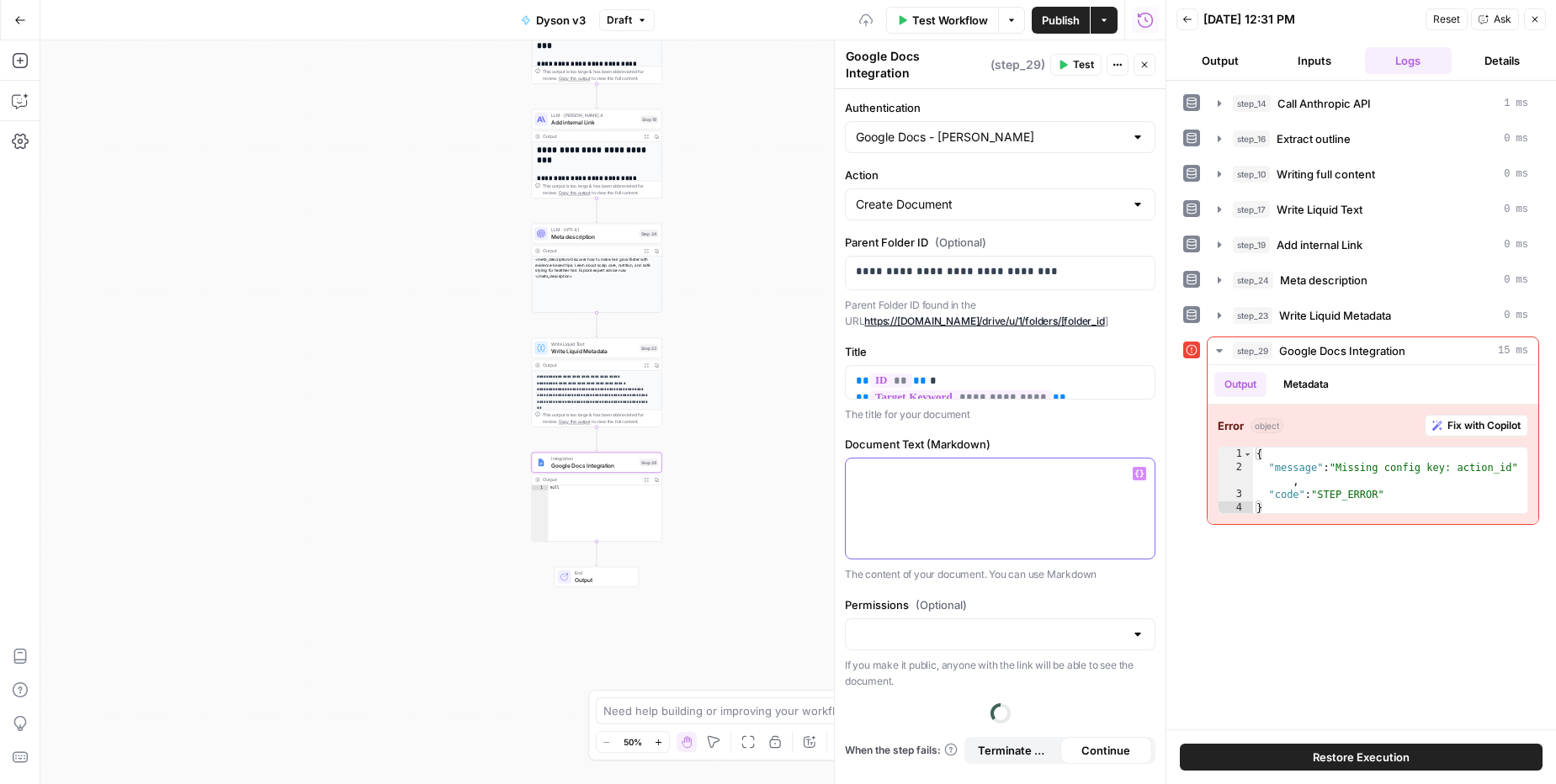
click at [946, 494] on div at bounding box center [1000, 508] width 309 height 100
click at [1129, 465] on p at bounding box center [1000, 473] width 289 height 17
click at [1146, 464] on div at bounding box center [1000, 508] width 309 height 100
click at [1140, 470] on icon "button" at bounding box center [1139, 473] width 8 height 8
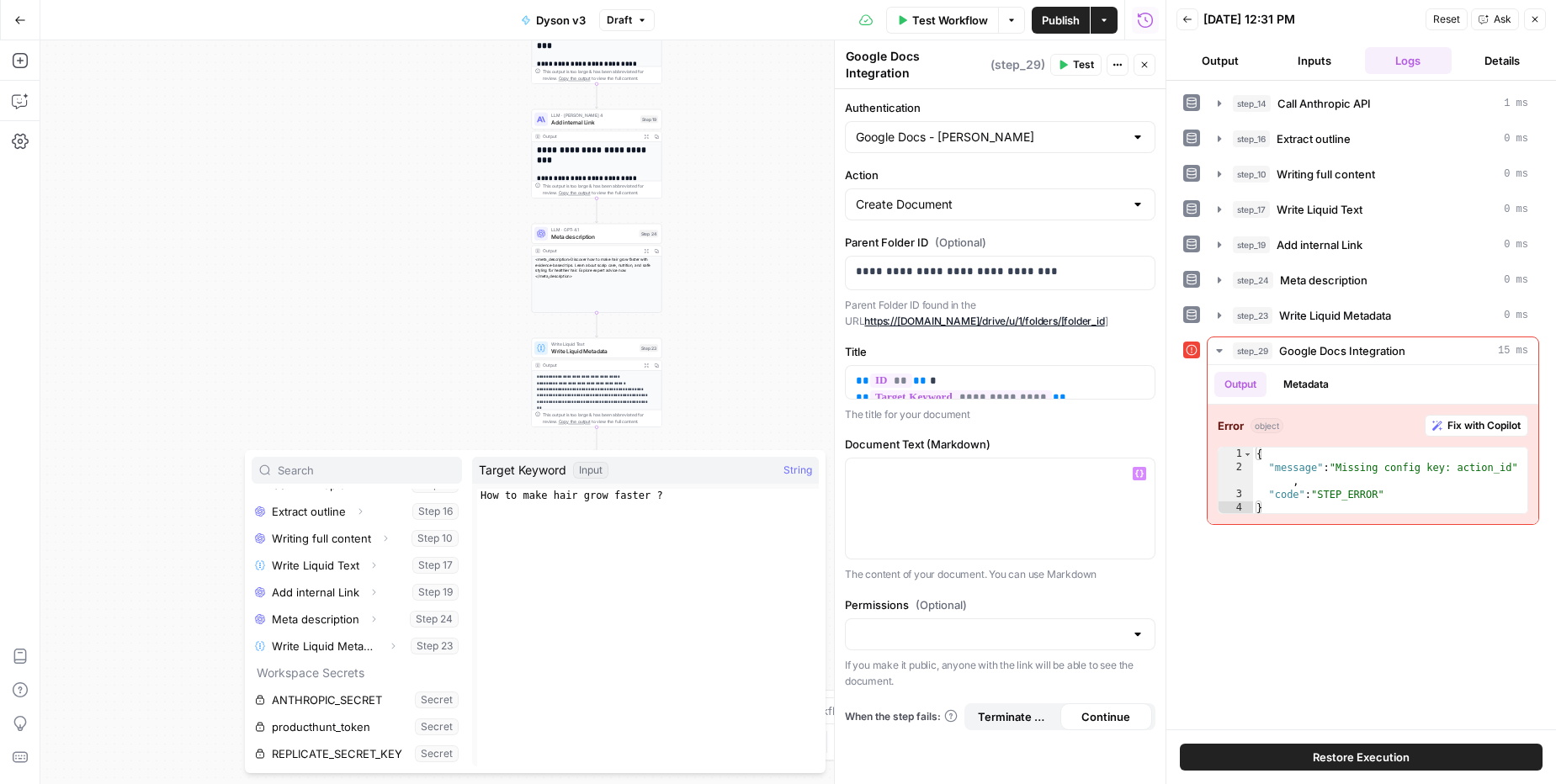
scroll to position [153, 0]
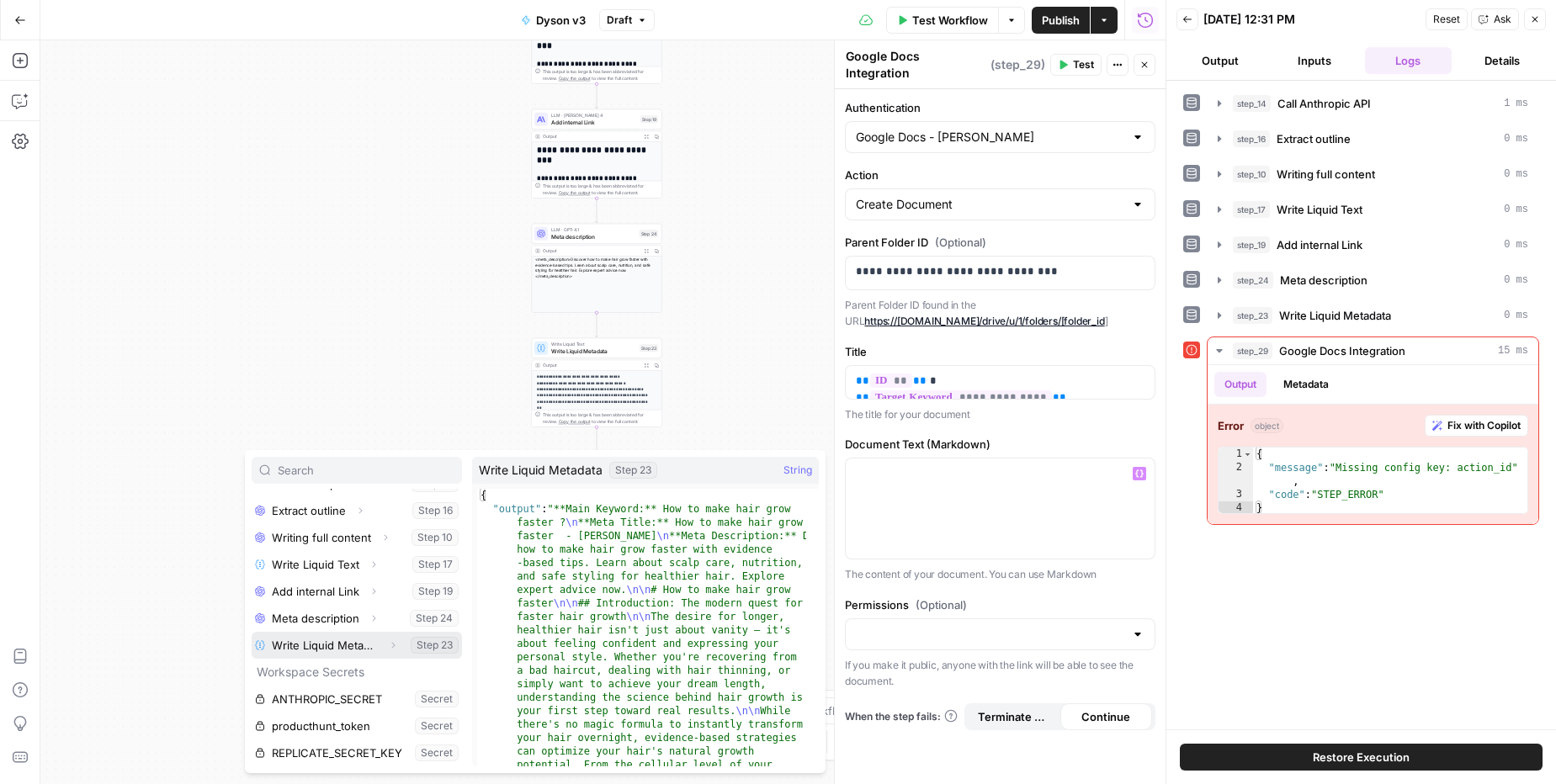
click at [385, 643] on button "Expand" at bounding box center [393, 645] width 21 height 21
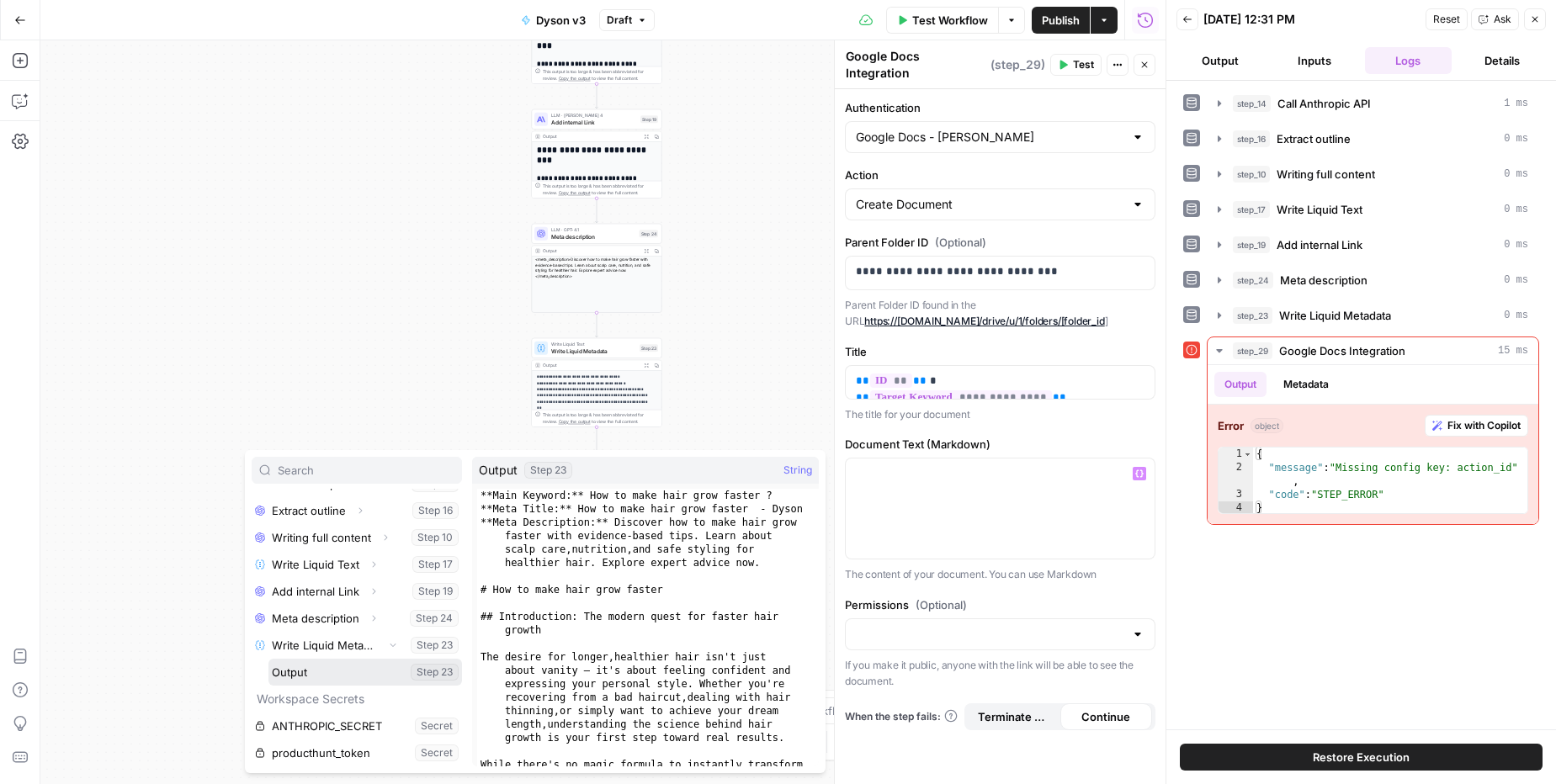
click at [348, 676] on button "Select variable Output" at bounding box center [365, 672] width 194 height 27
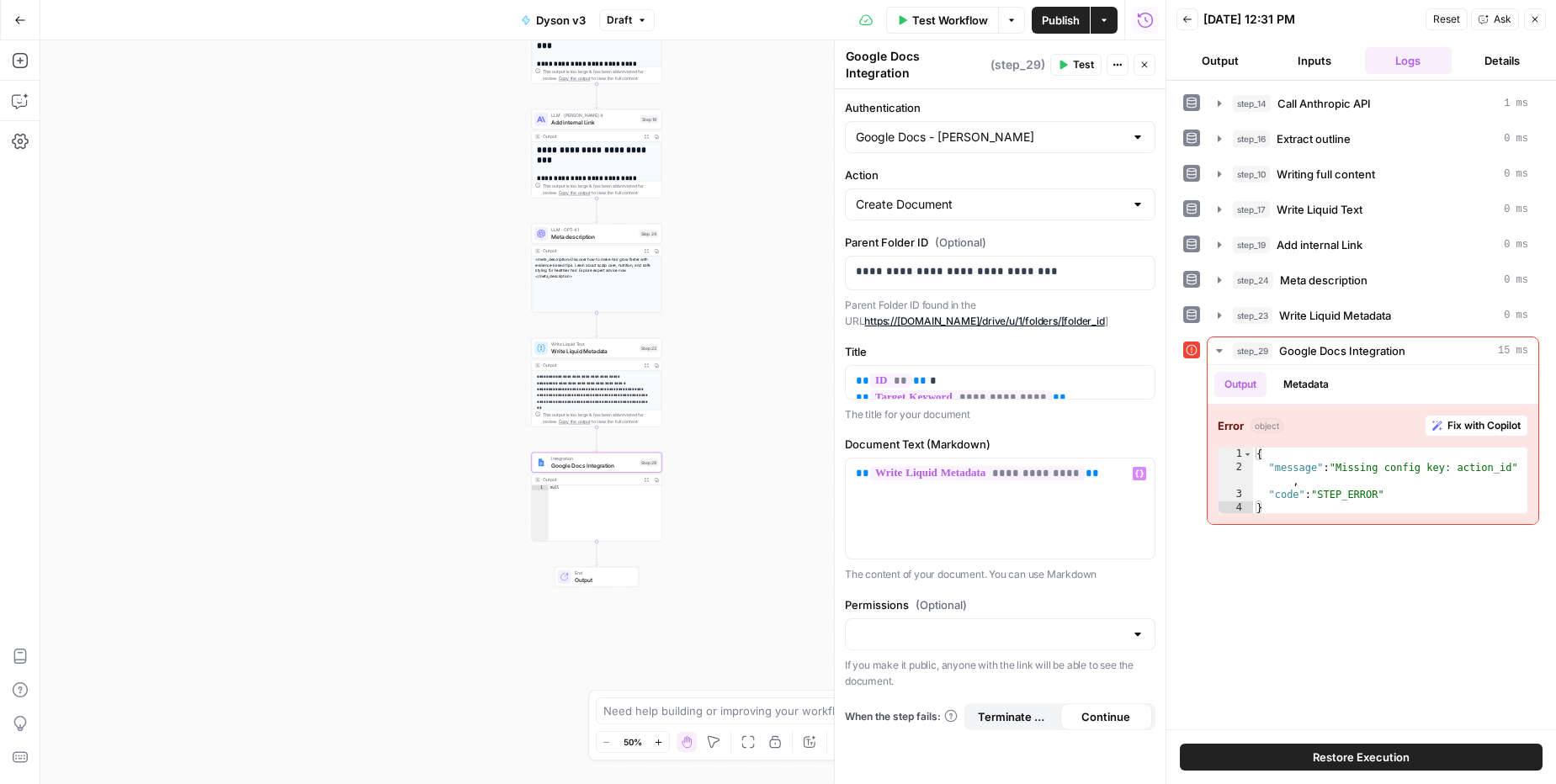
click at [1062, 61] on icon "button" at bounding box center [1064, 65] width 7 height 9
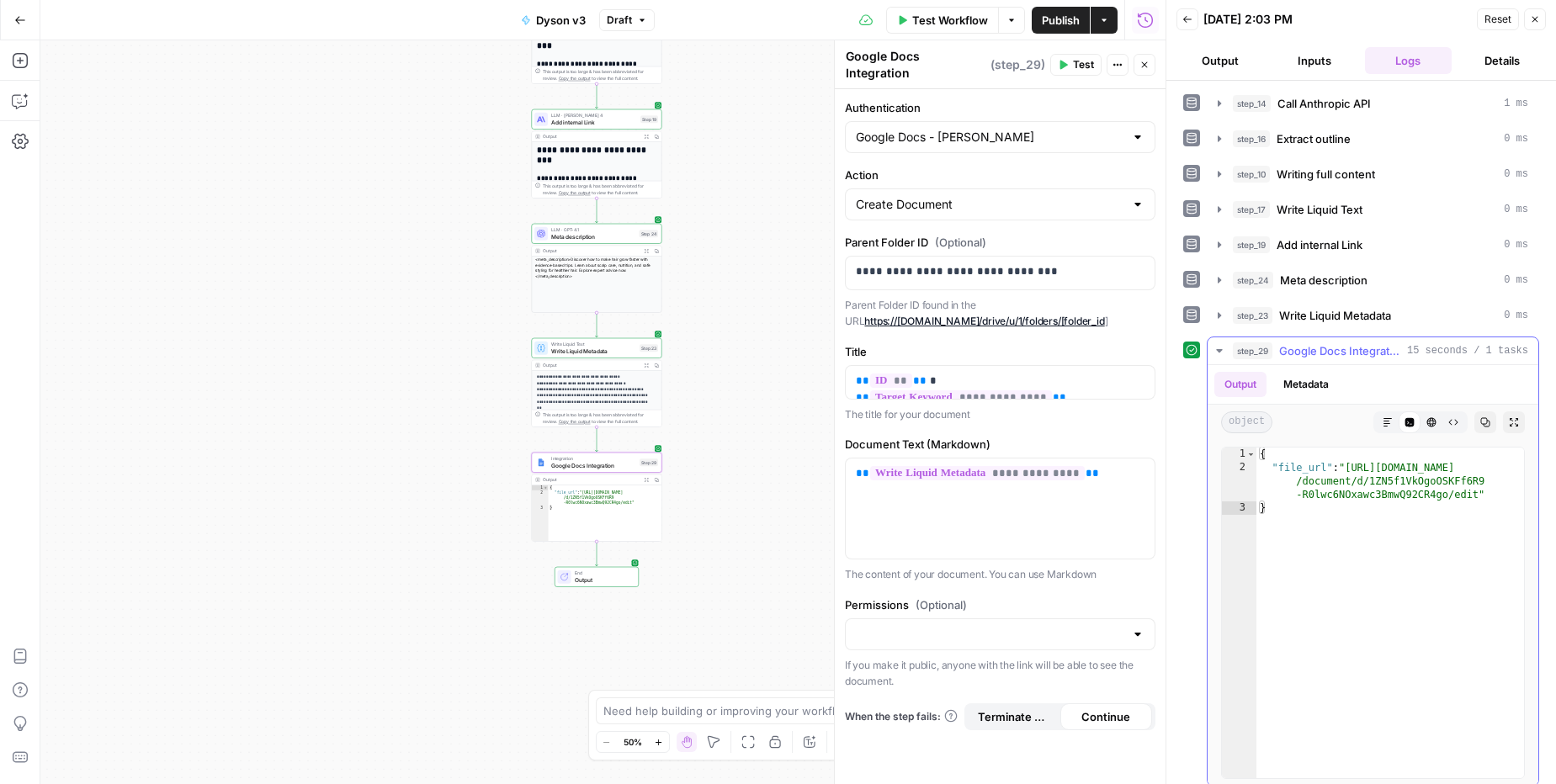
type textarea "**********"
drag, startPoint x: 1348, startPoint y: 468, endPoint x: 1469, endPoint y: 525, distance: 133.8
click at [1477, 495] on div "{ "file_url" : "[URL][DOMAIN_NAME] /document/d/1ZN5f1VkOgoOSKFf6R9 -R0lwc6NOxaw…" at bounding box center [1391, 626] width 268 height 357
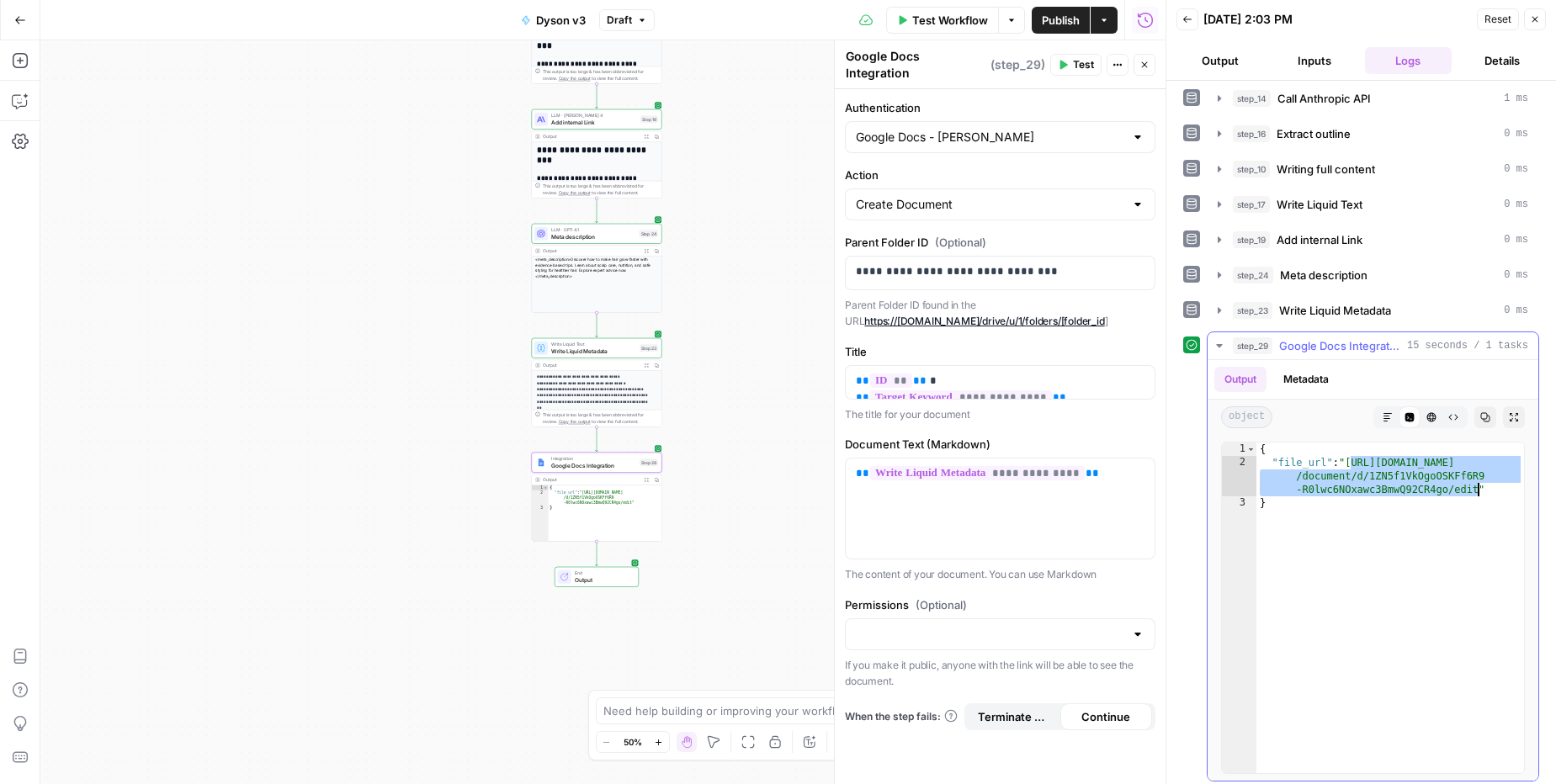
scroll to position [11, 0]
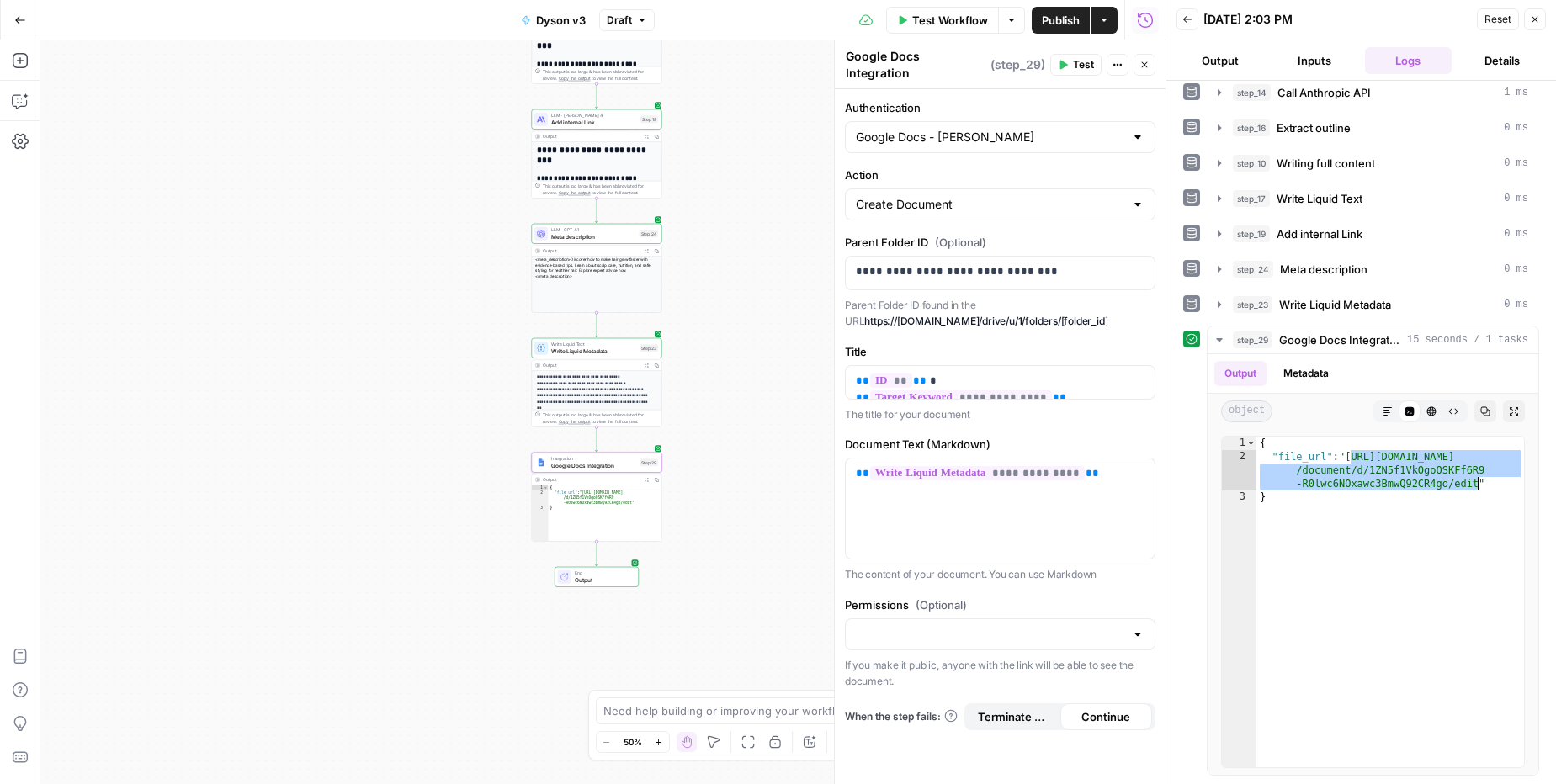
click at [949, 13] on span "Test Workflow" at bounding box center [949, 20] width 76 height 17
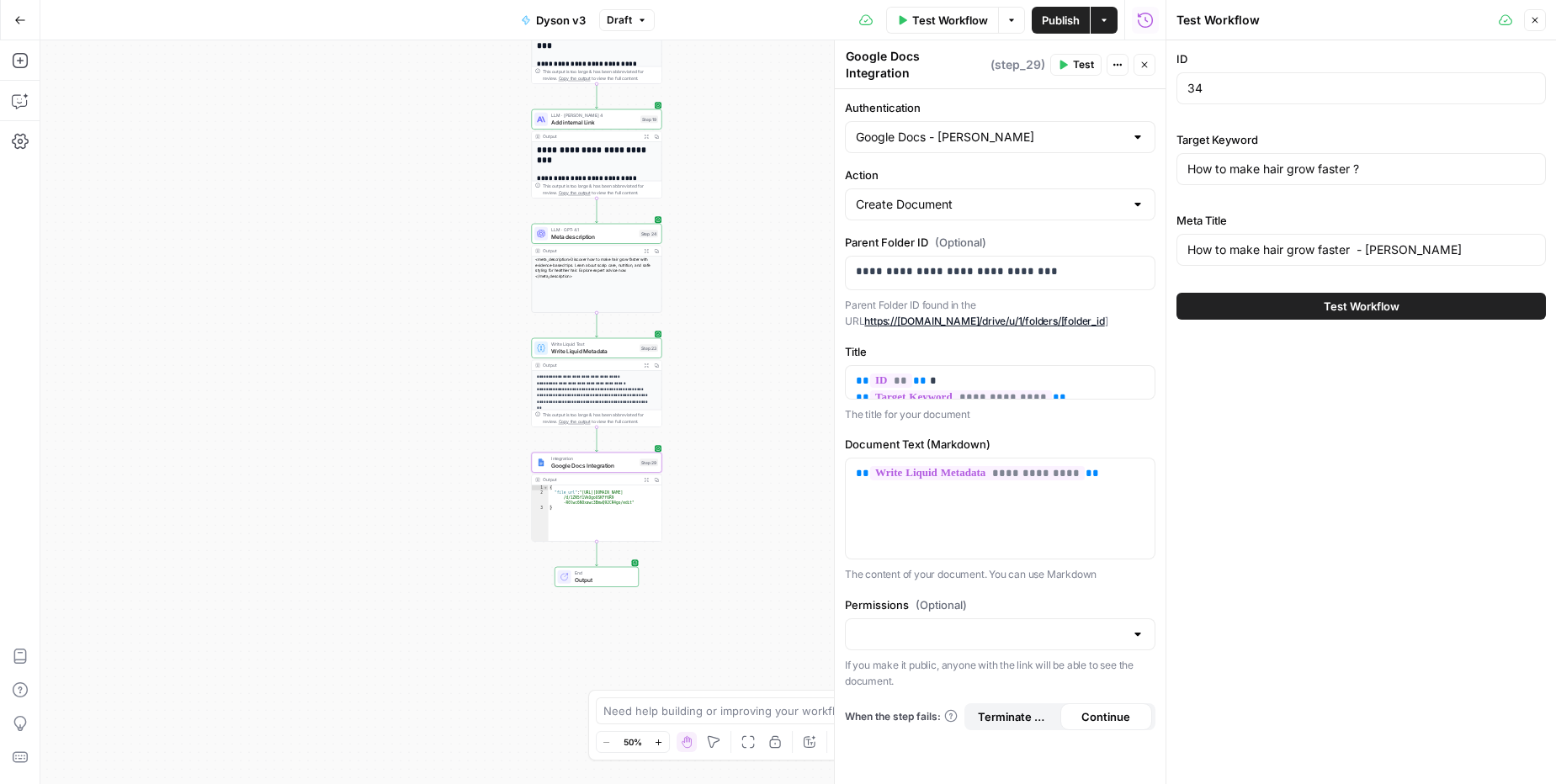
click at [1331, 304] on span "Test Workflow" at bounding box center [1361, 306] width 76 height 17
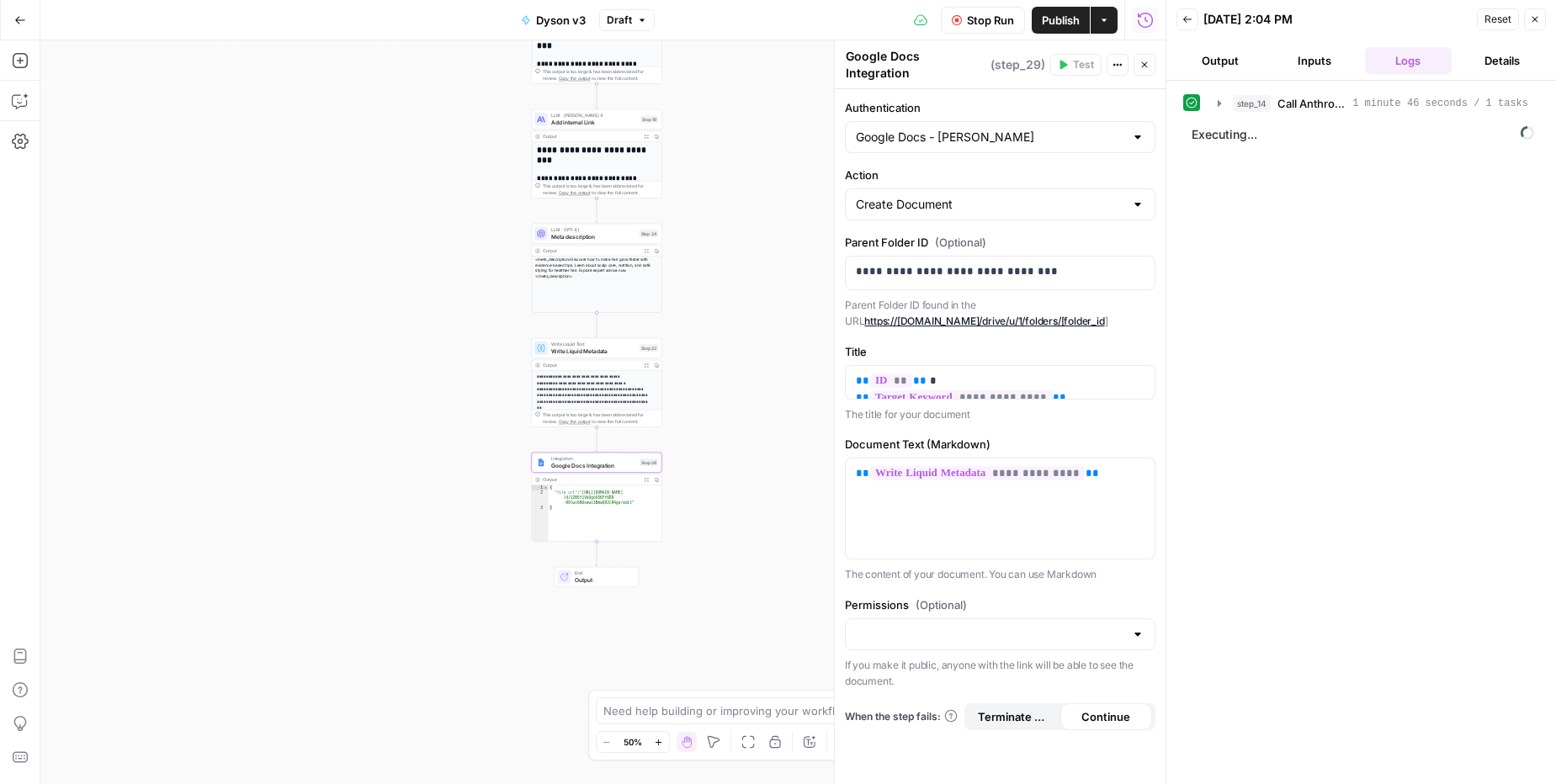
click at [1000, 21] on span "Stop Run" at bounding box center [991, 20] width 47 height 17
click at [1535, 14] on icon "button" at bounding box center [1535, 19] width 10 height 10
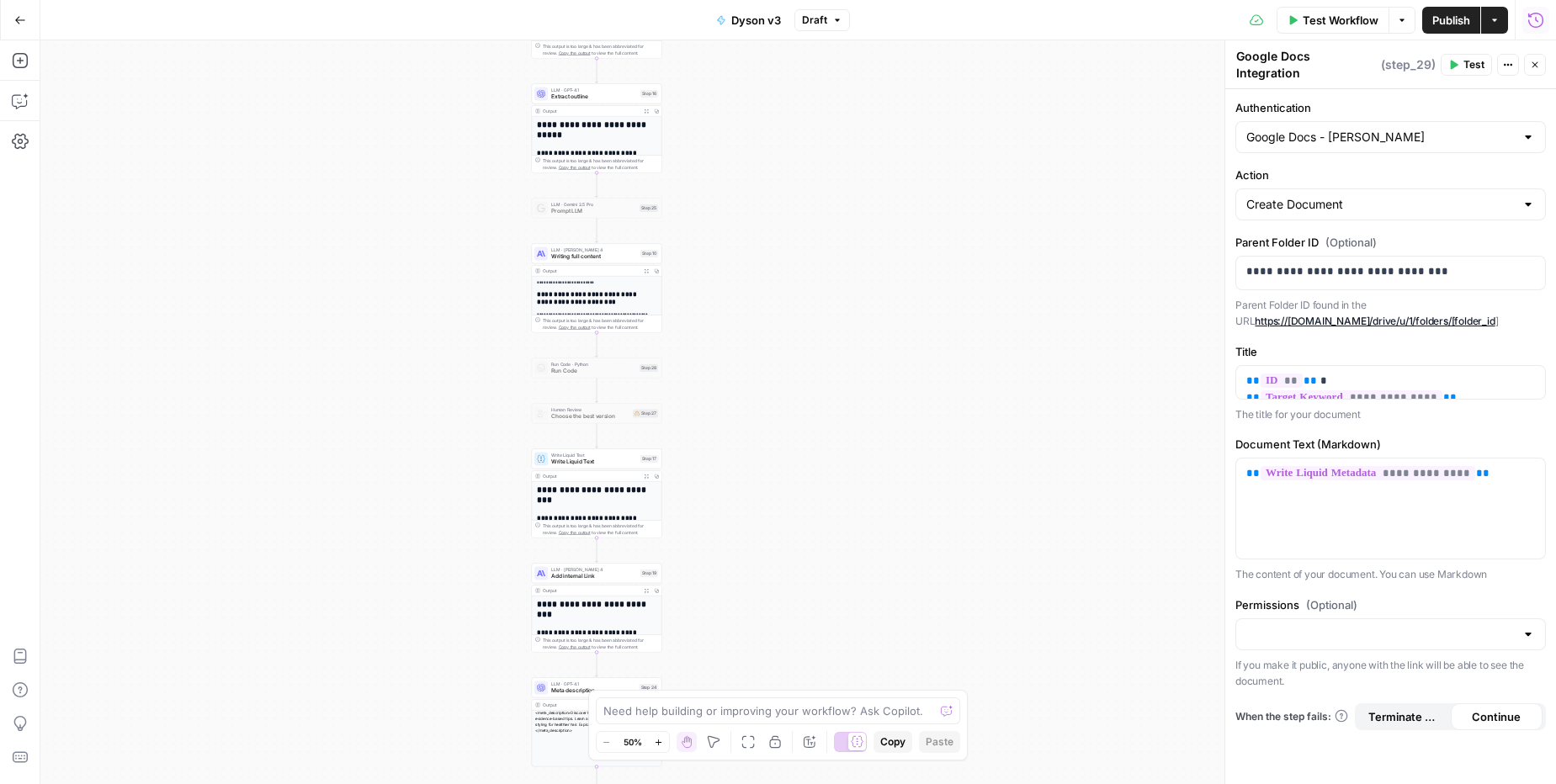
click at [594, 262] on div "LLM · [PERSON_NAME] 4 Writing full content Step 10 Copy step Delete step Add No…" at bounding box center [597, 253] width 130 height 21
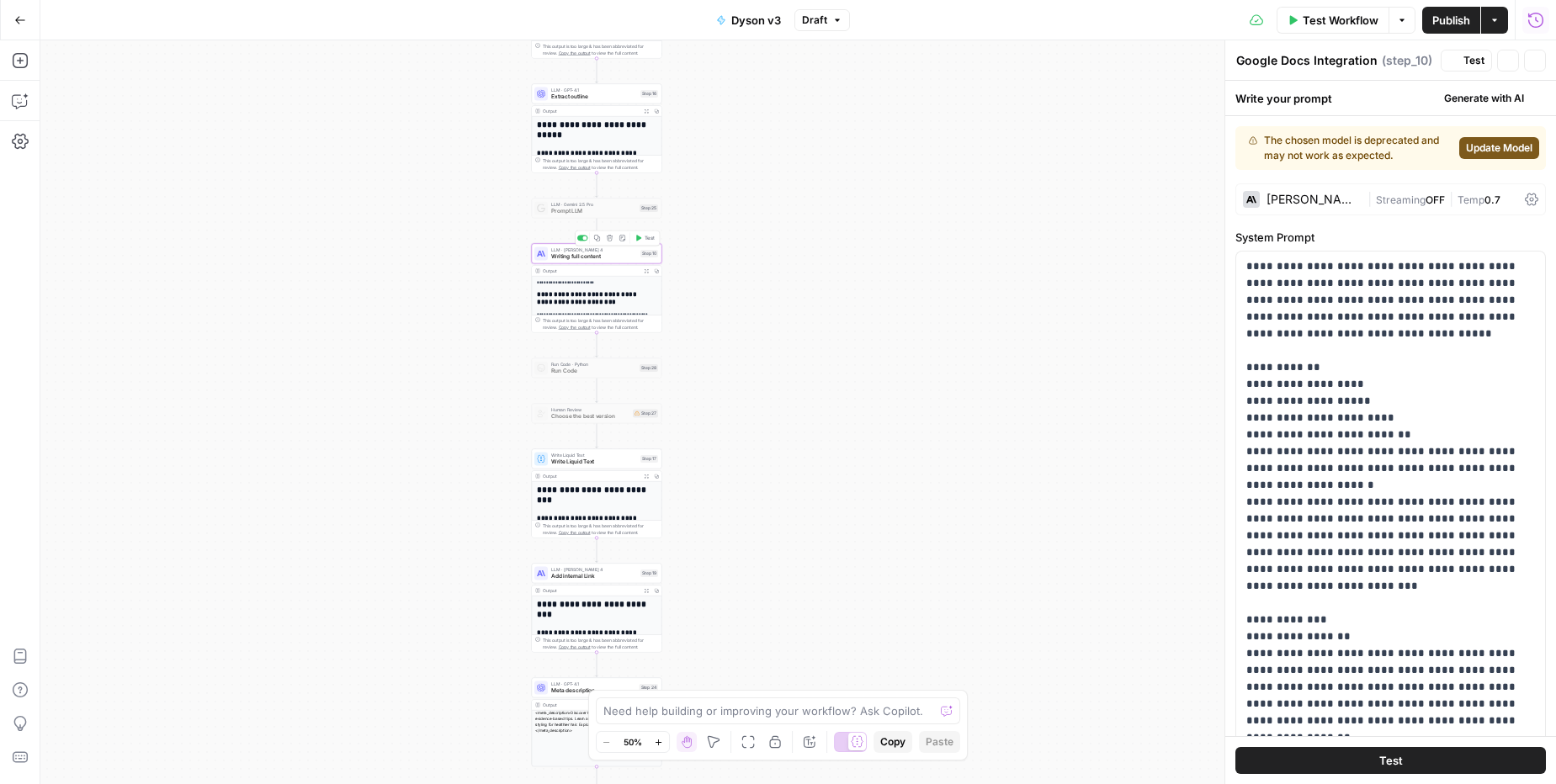
type textarea "Writing full content"
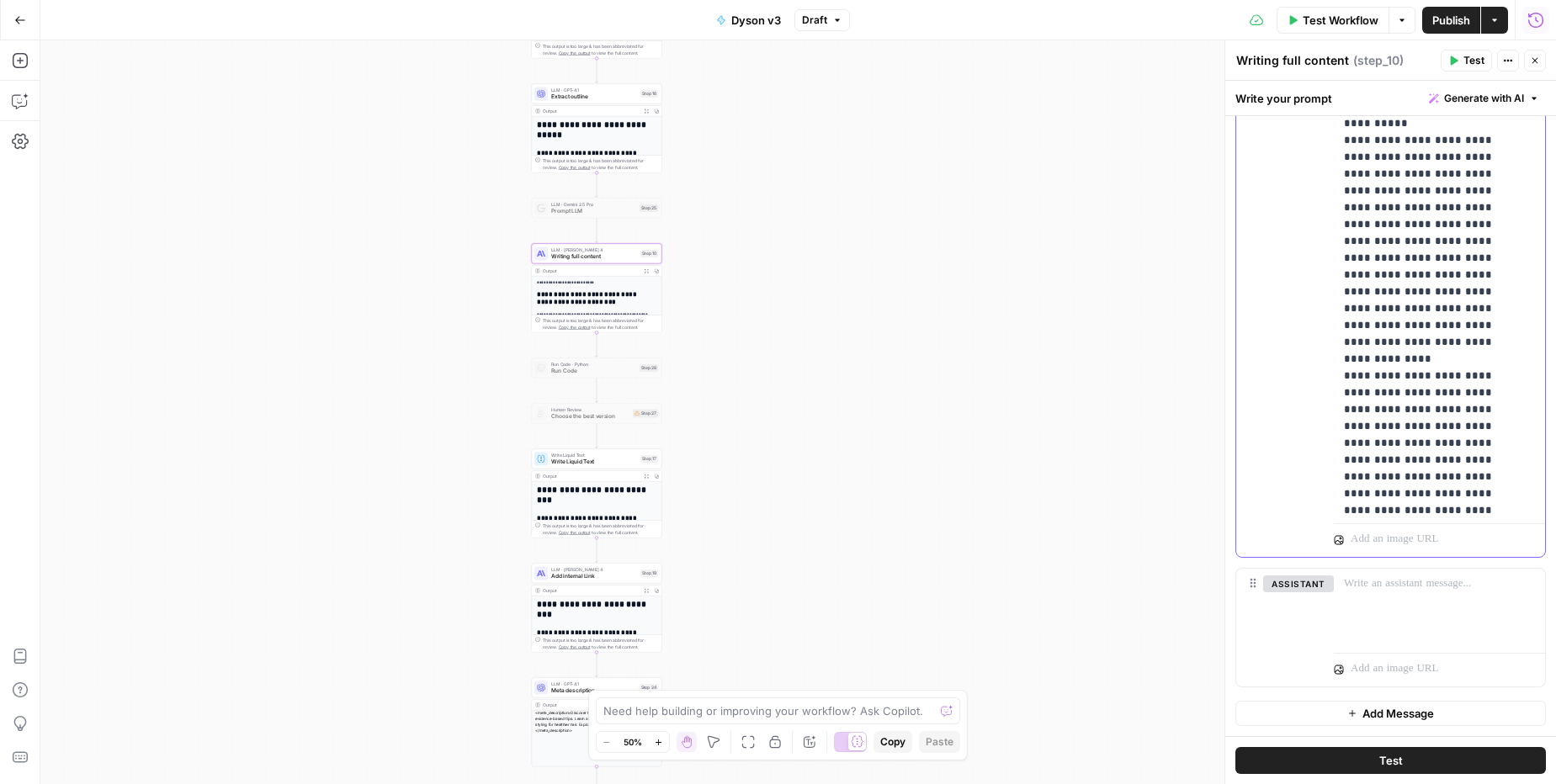
scroll to position [13753, 0]
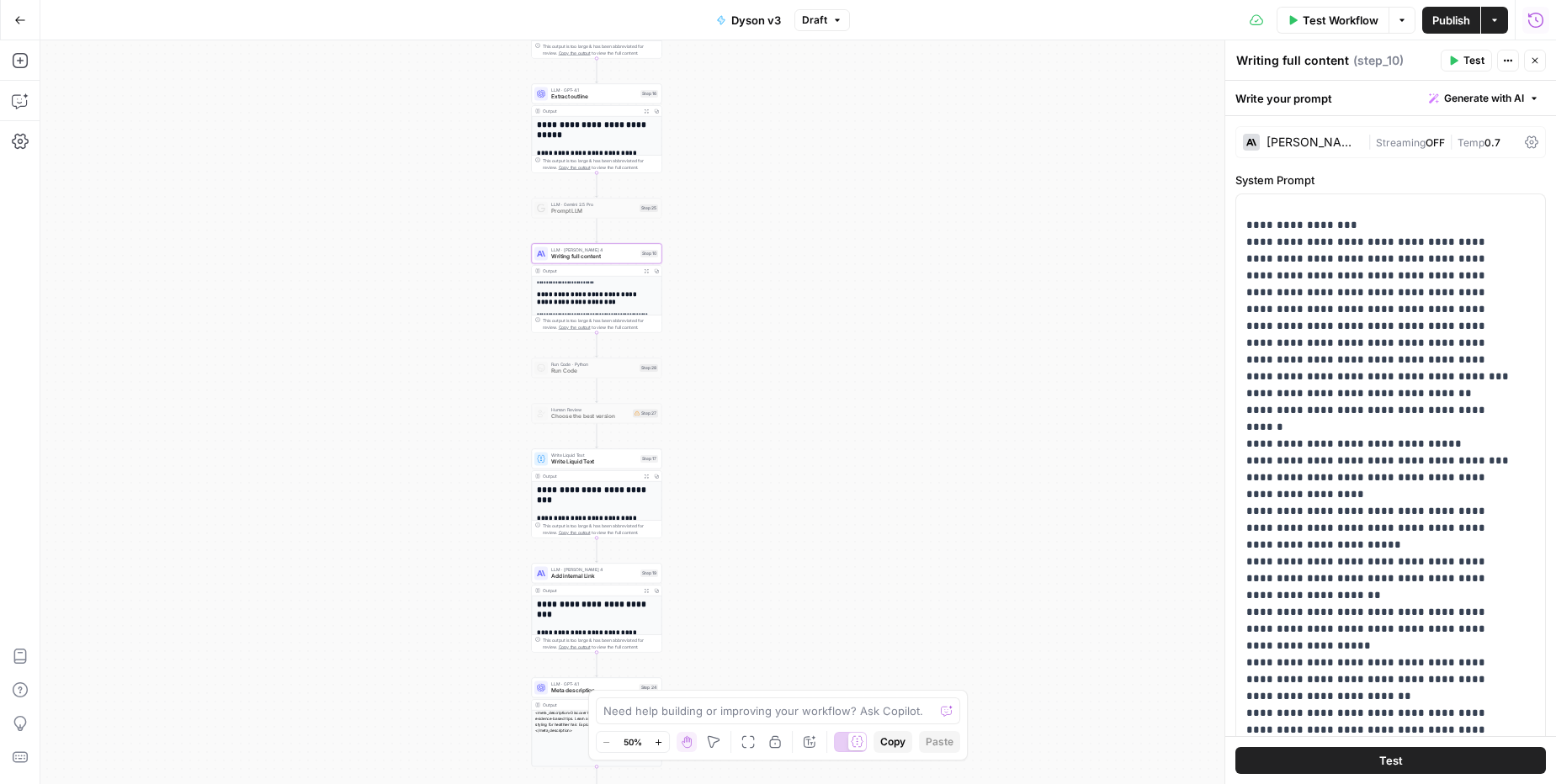
scroll to position [116, 0]
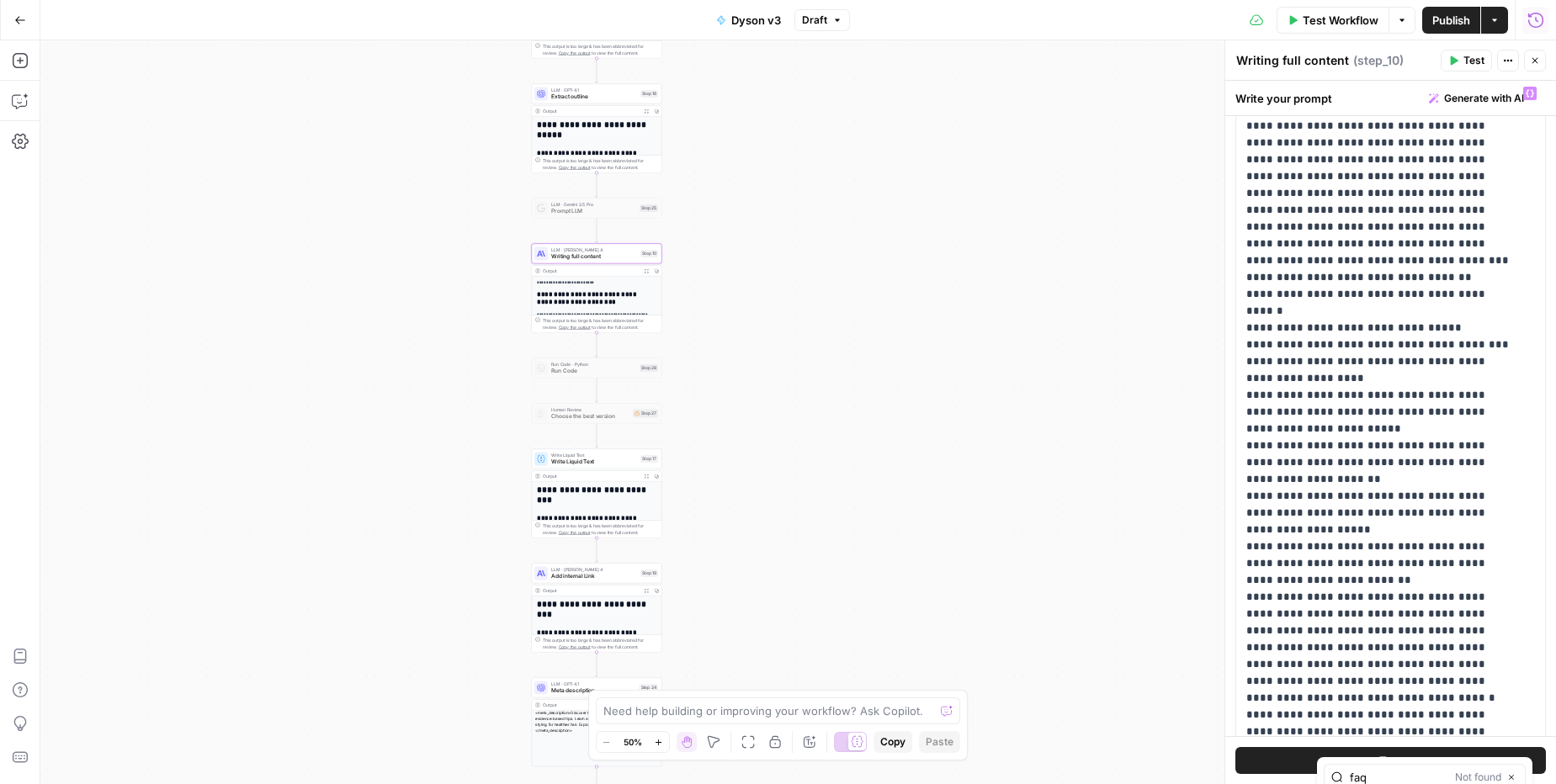
type input "faq"
click at [1512, 112] on button "Close" at bounding box center [1511, 107] width 13 height 13
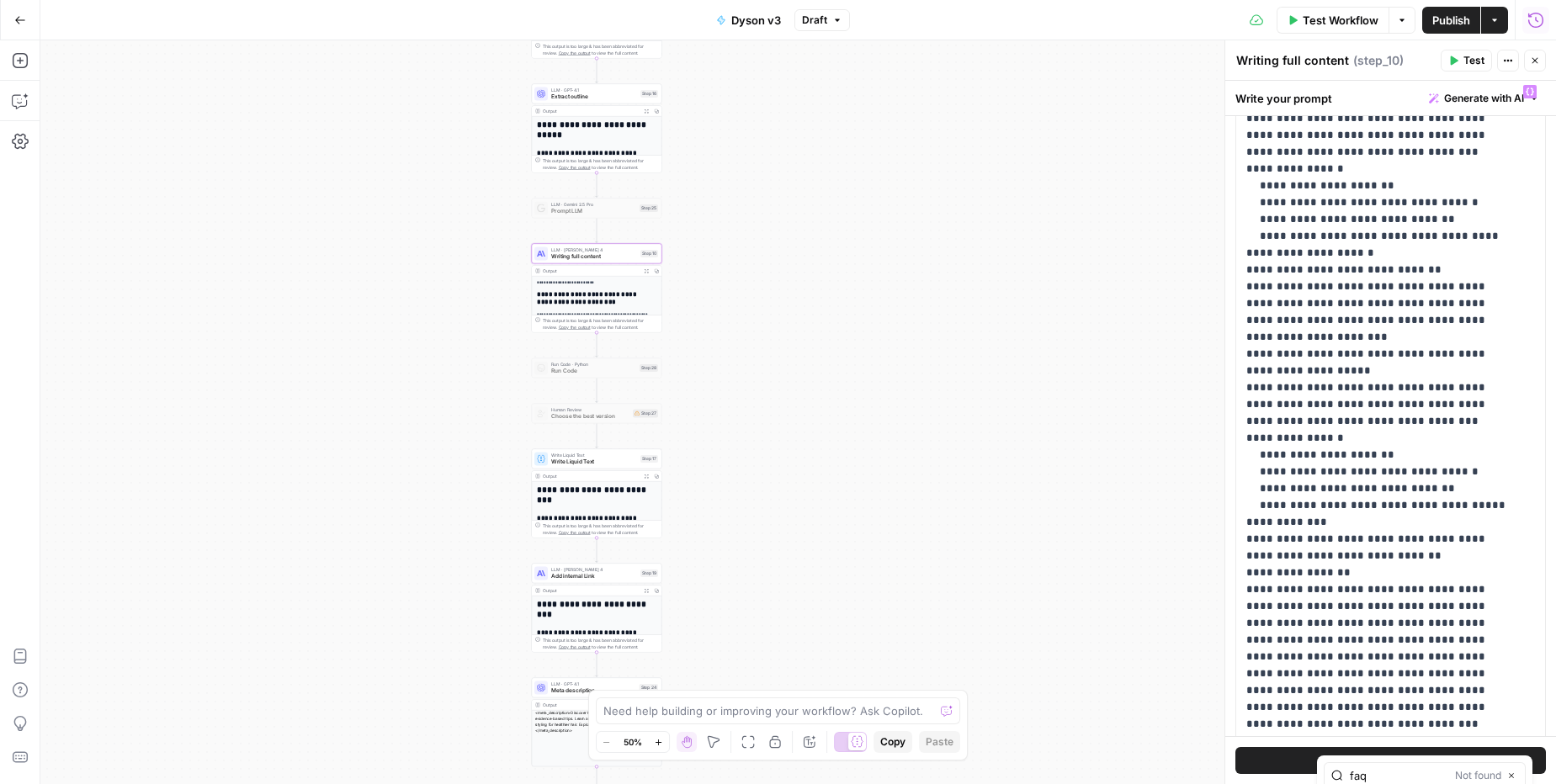
scroll to position [8736, 0]
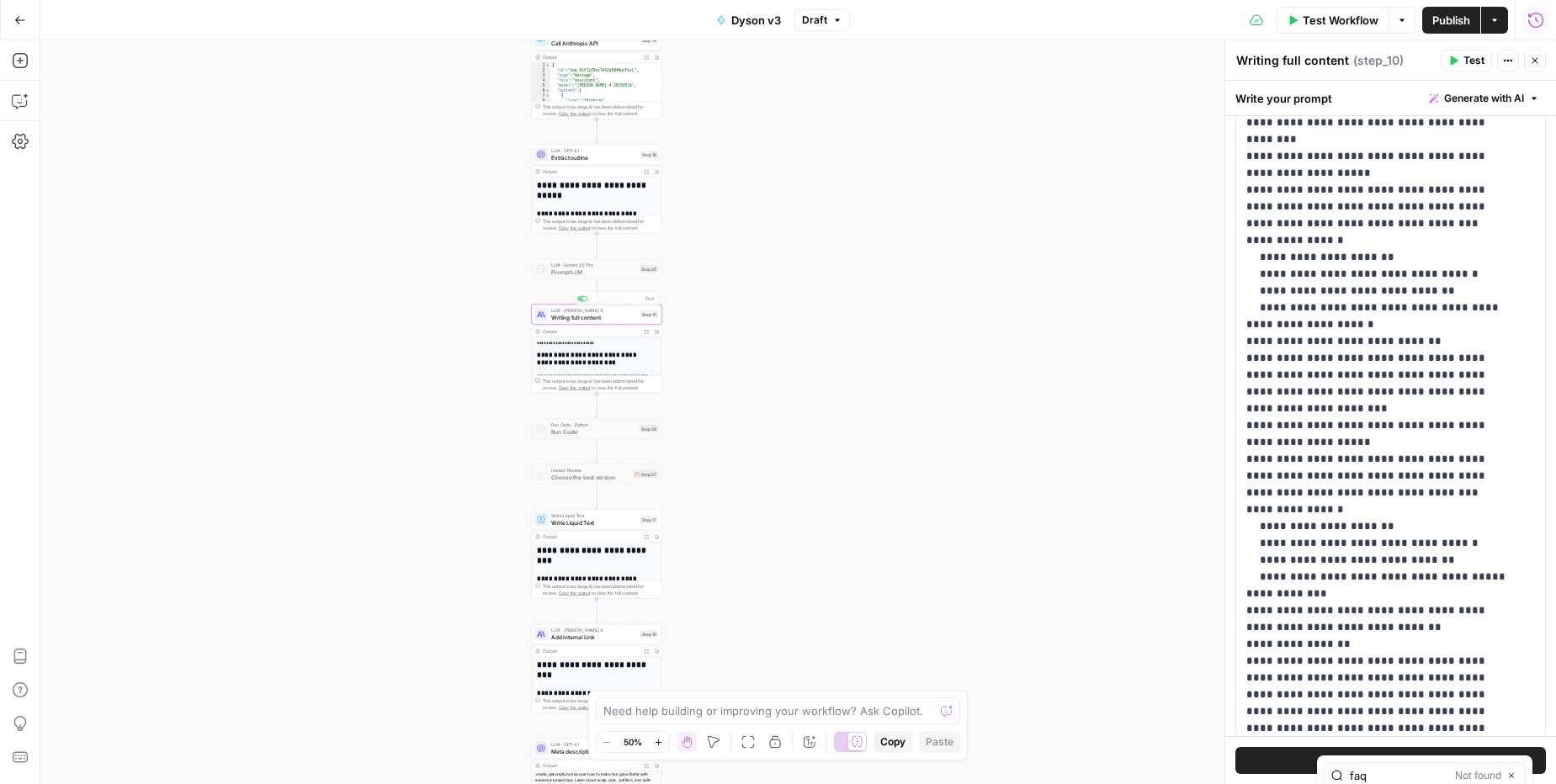
click at [531, 200] on div "**********" at bounding box center [596, 296] width 130 height 238
click at [565, 162] on div "LLM · GPT-4.1 Extract outline Step 16 Copy step Delete step Add Note Test" at bounding box center [597, 154] width 130 height 21
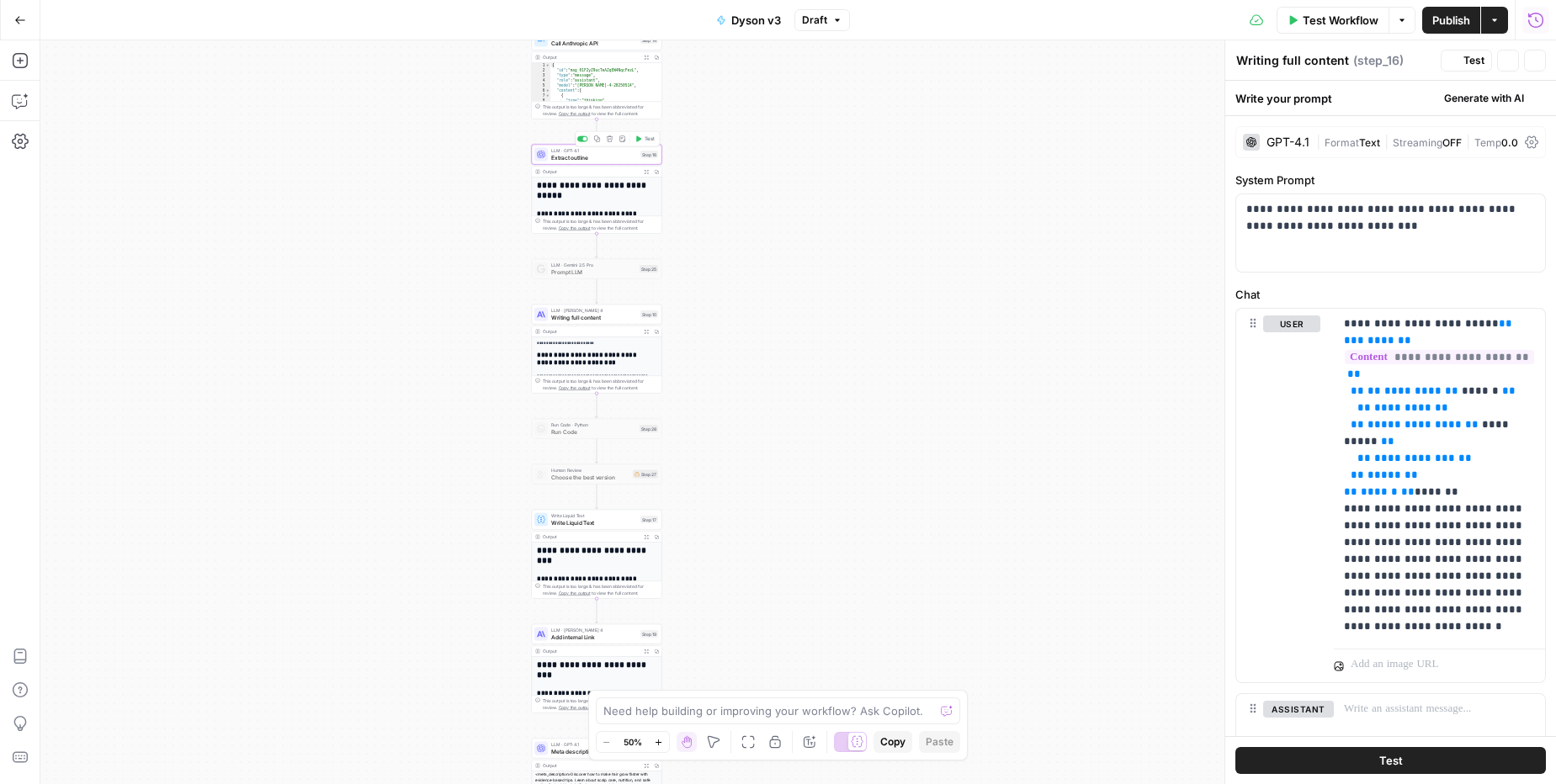
type textarea "Extract outline"
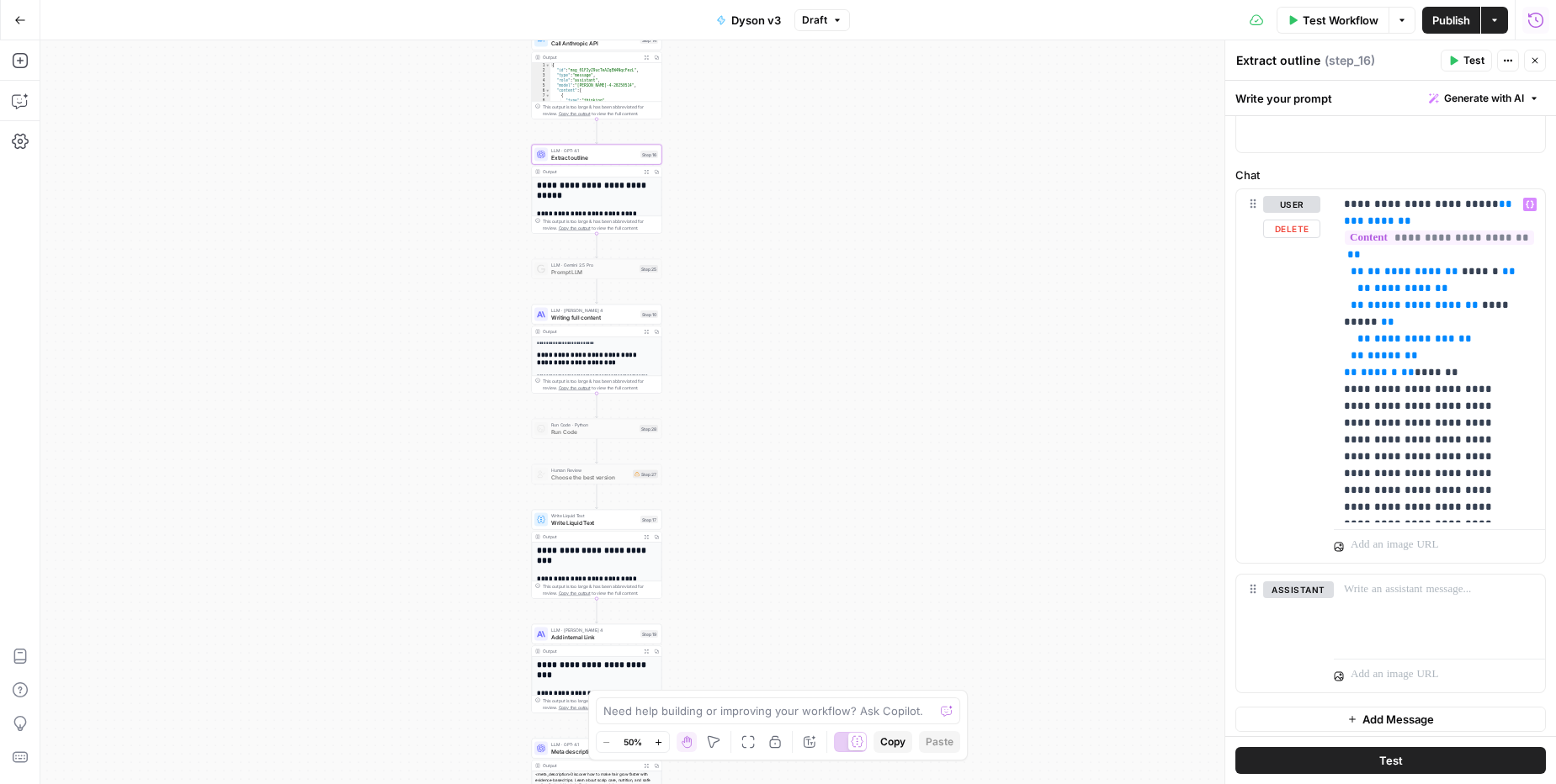
scroll to position [125, 0]
click at [593, 316] on span "Writing full content" at bounding box center [594, 315] width 86 height 8
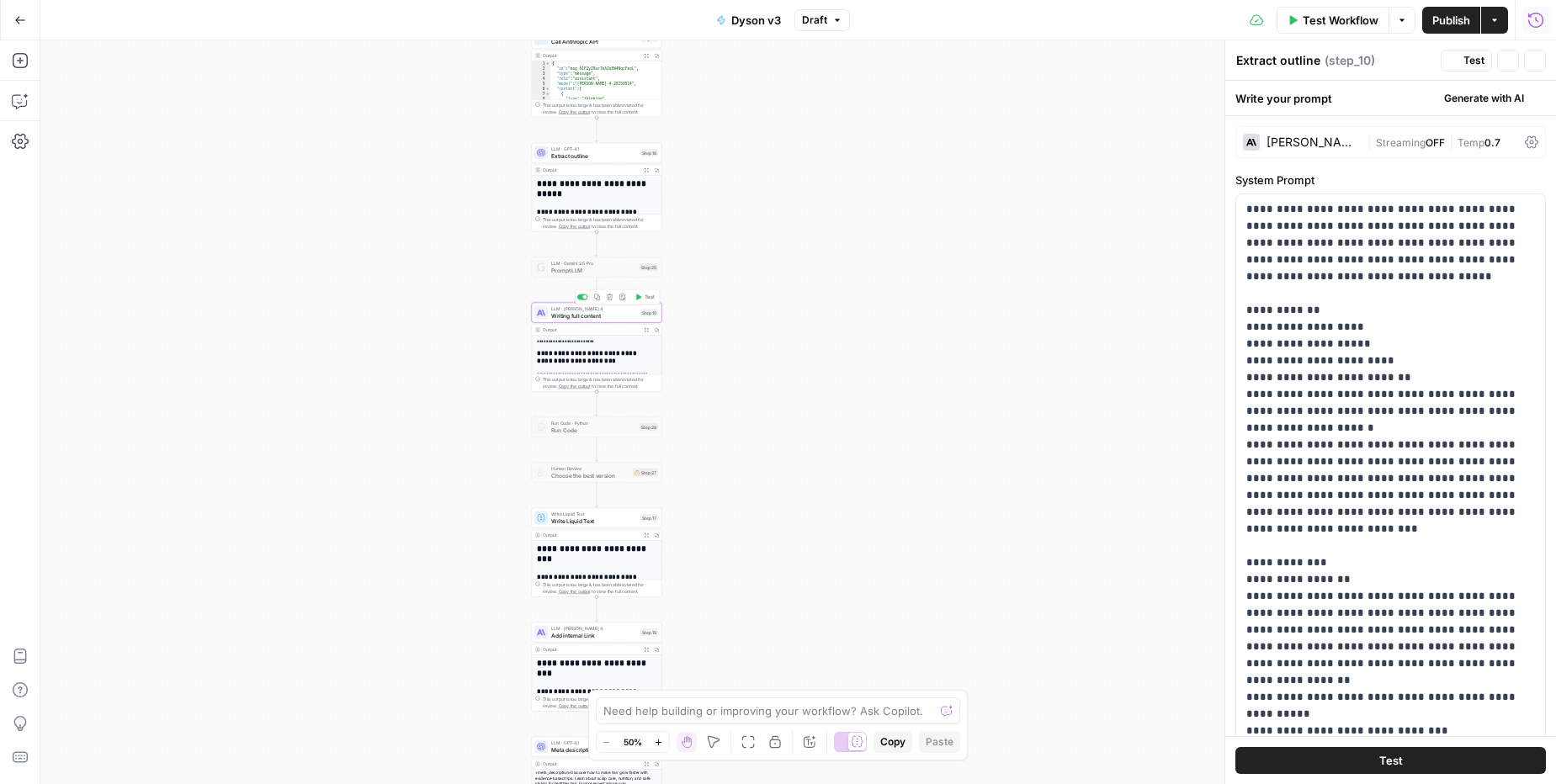
type textarea "Writing full content"
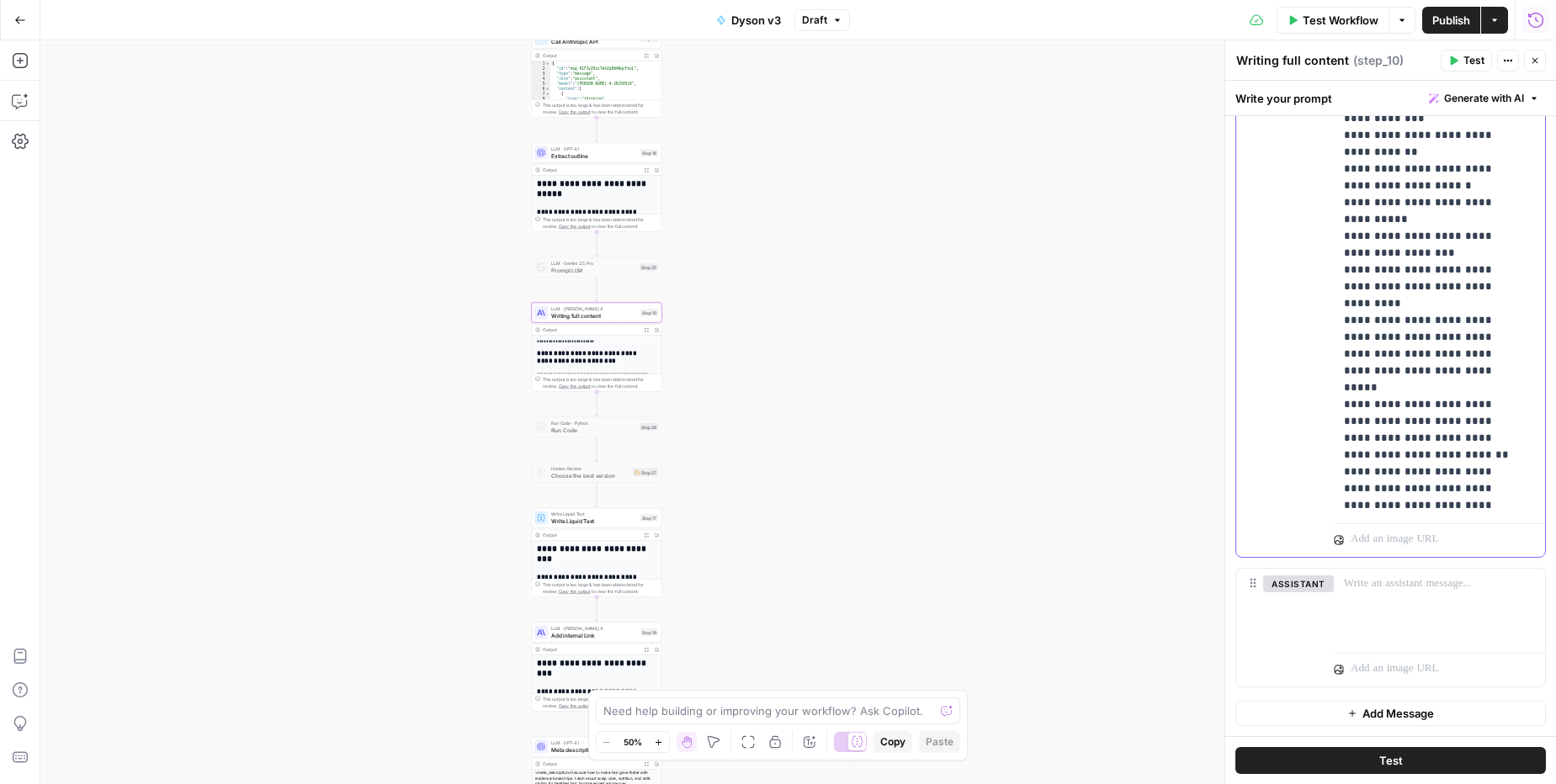
scroll to position [15768, 0]
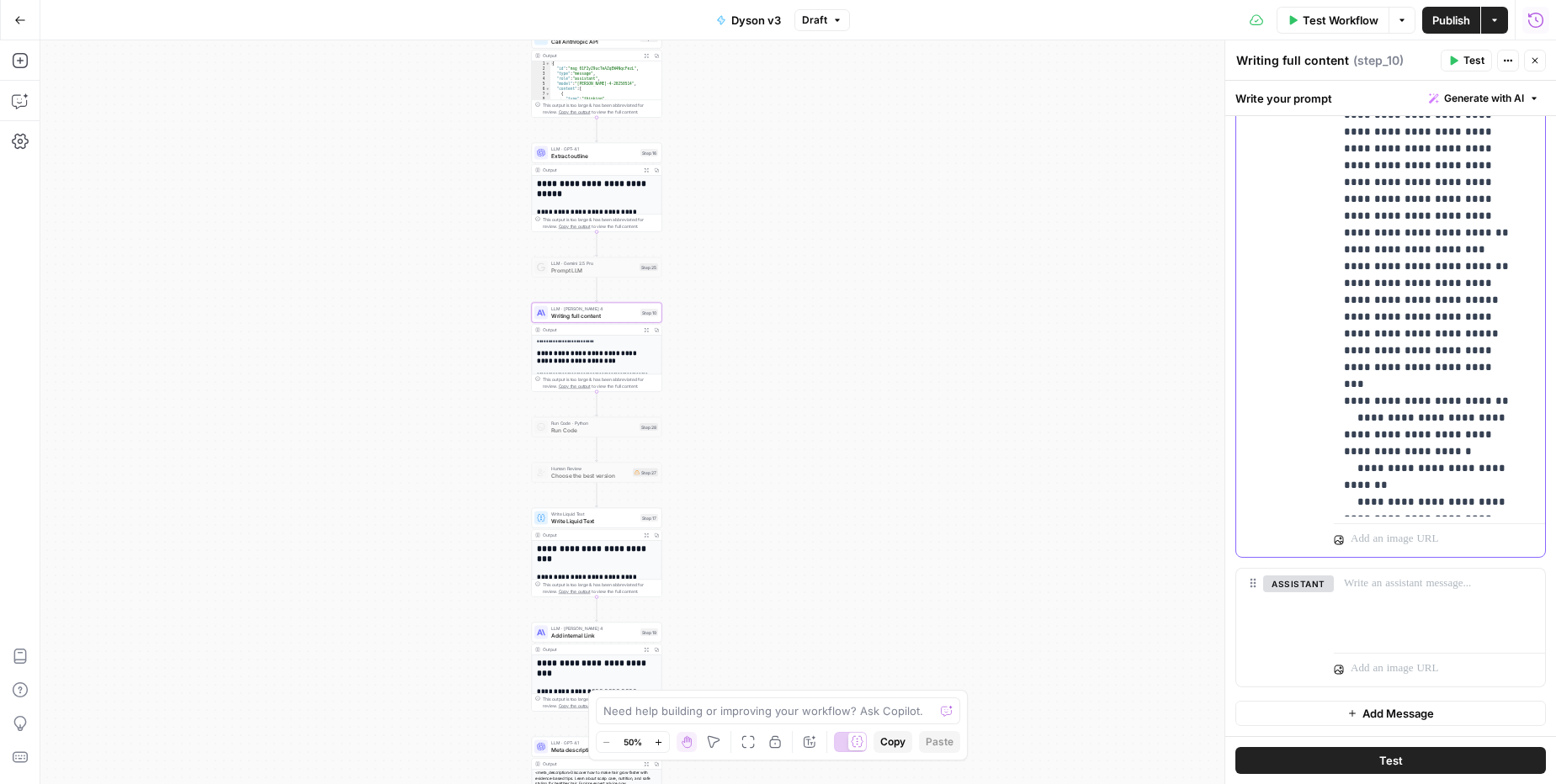
drag, startPoint x: 1376, startPoint y: 436, endPoint x: 1385, endPoint y: 423, distance: 15.8
click at [1454, 21] on span "Publish" at bounding box center [1451, 20] width 38 height 17
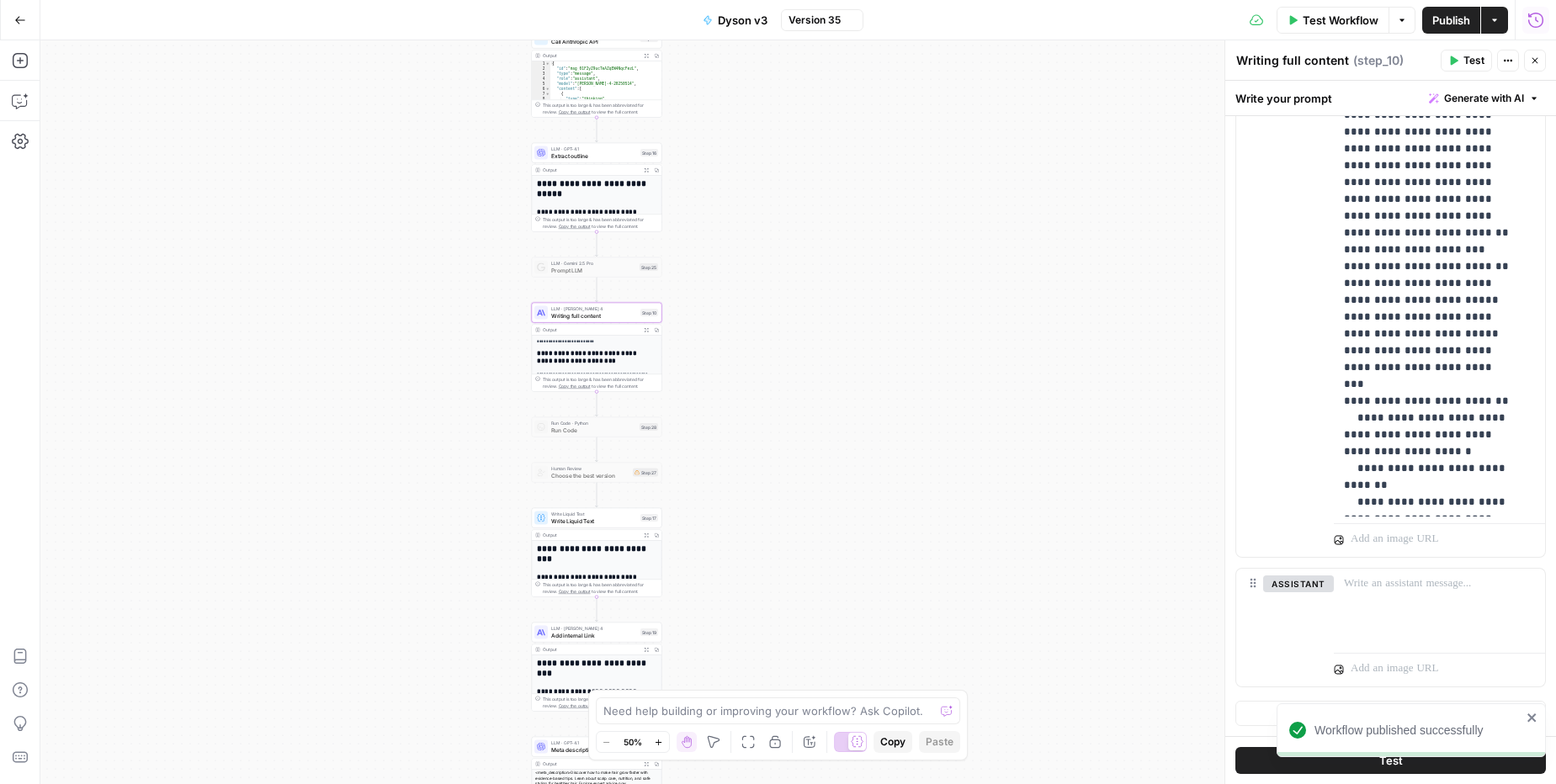
click at [1369, 17] on span "Test Workflow" at bounding box center [1341, 20] width 76 height 17
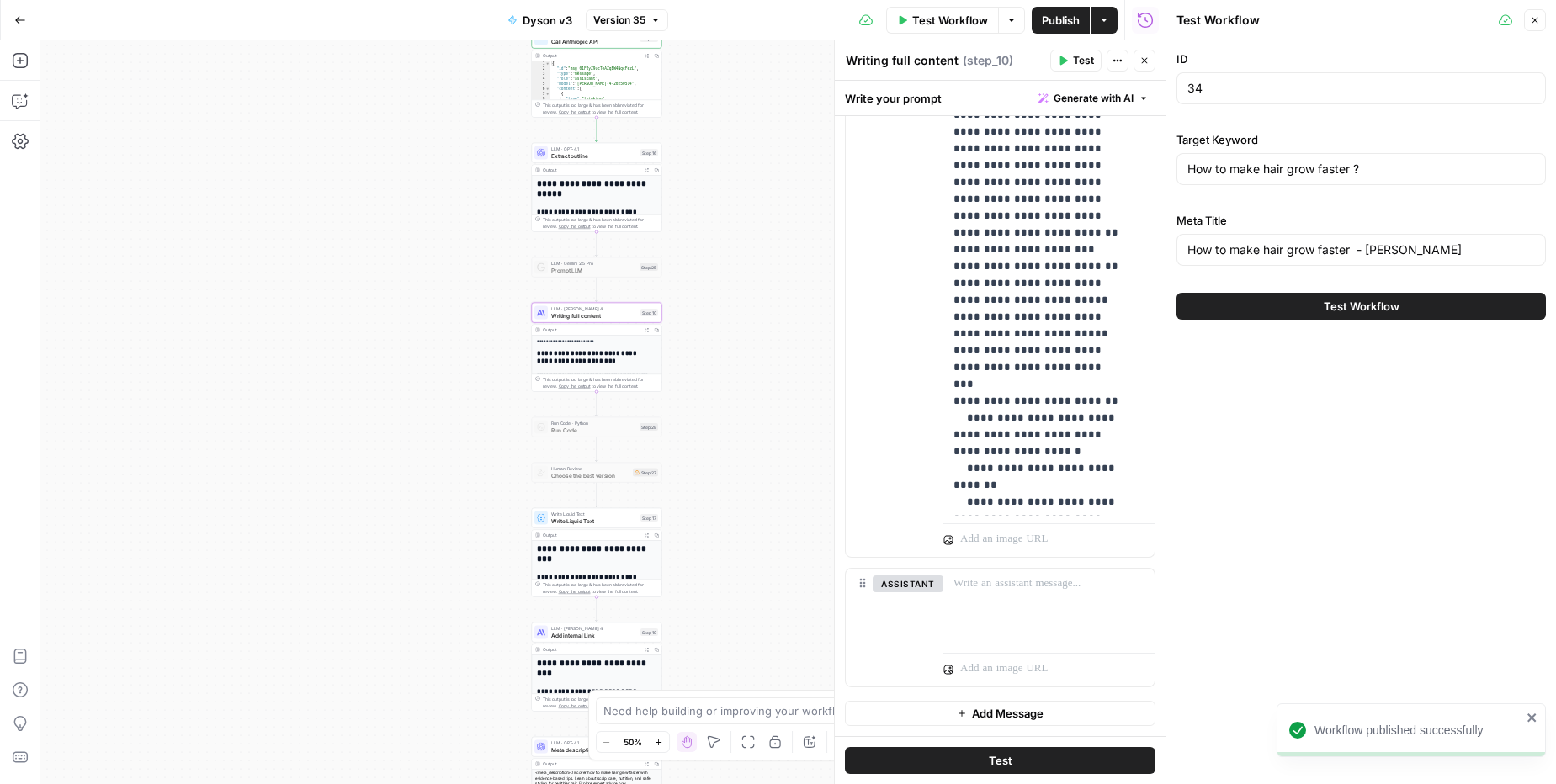
click at [1277, 312] on button "Test Workflow" at bounding box center [1361, 306] width 370 height 27
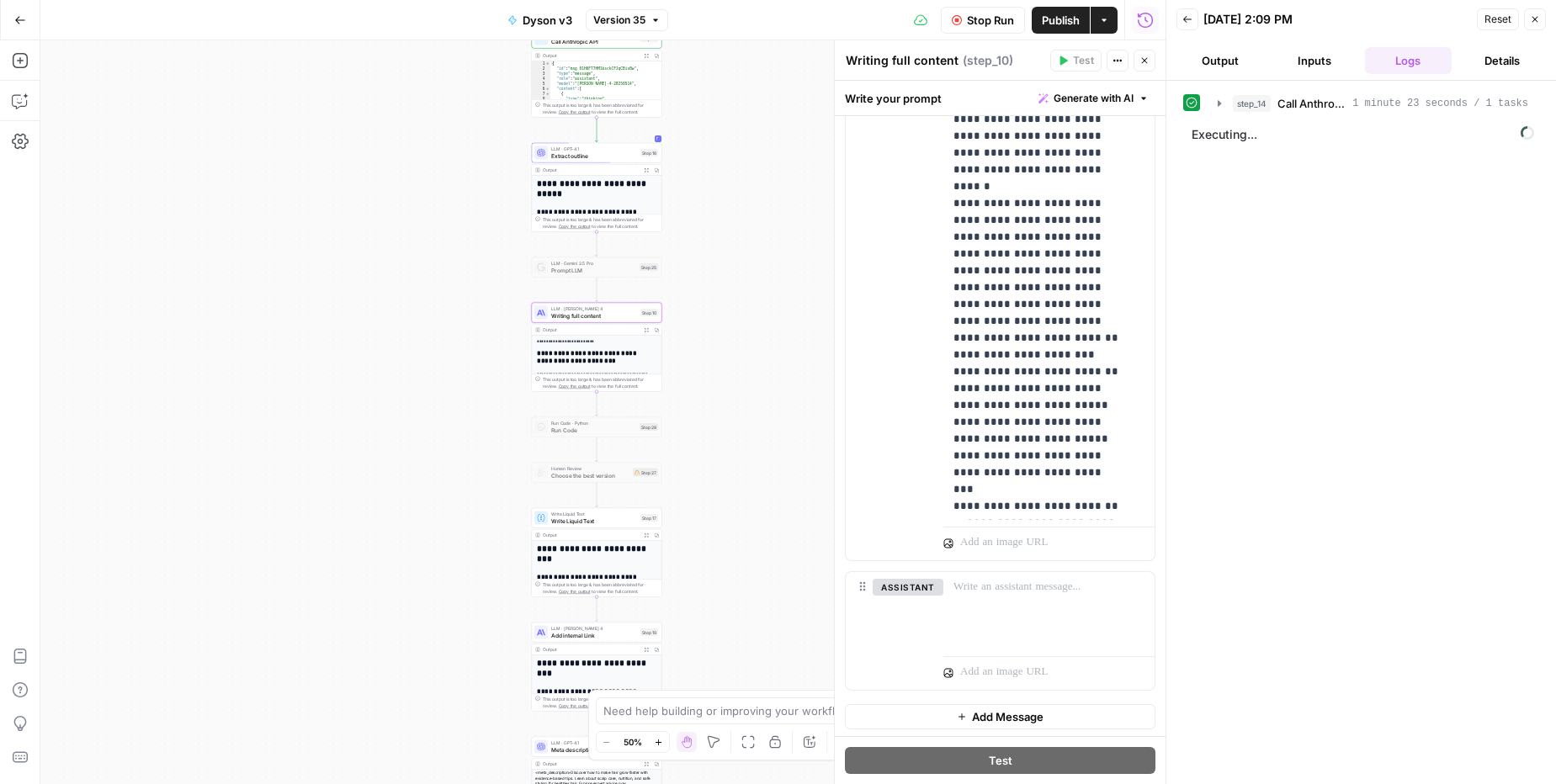
scroll to position [15568, 0]
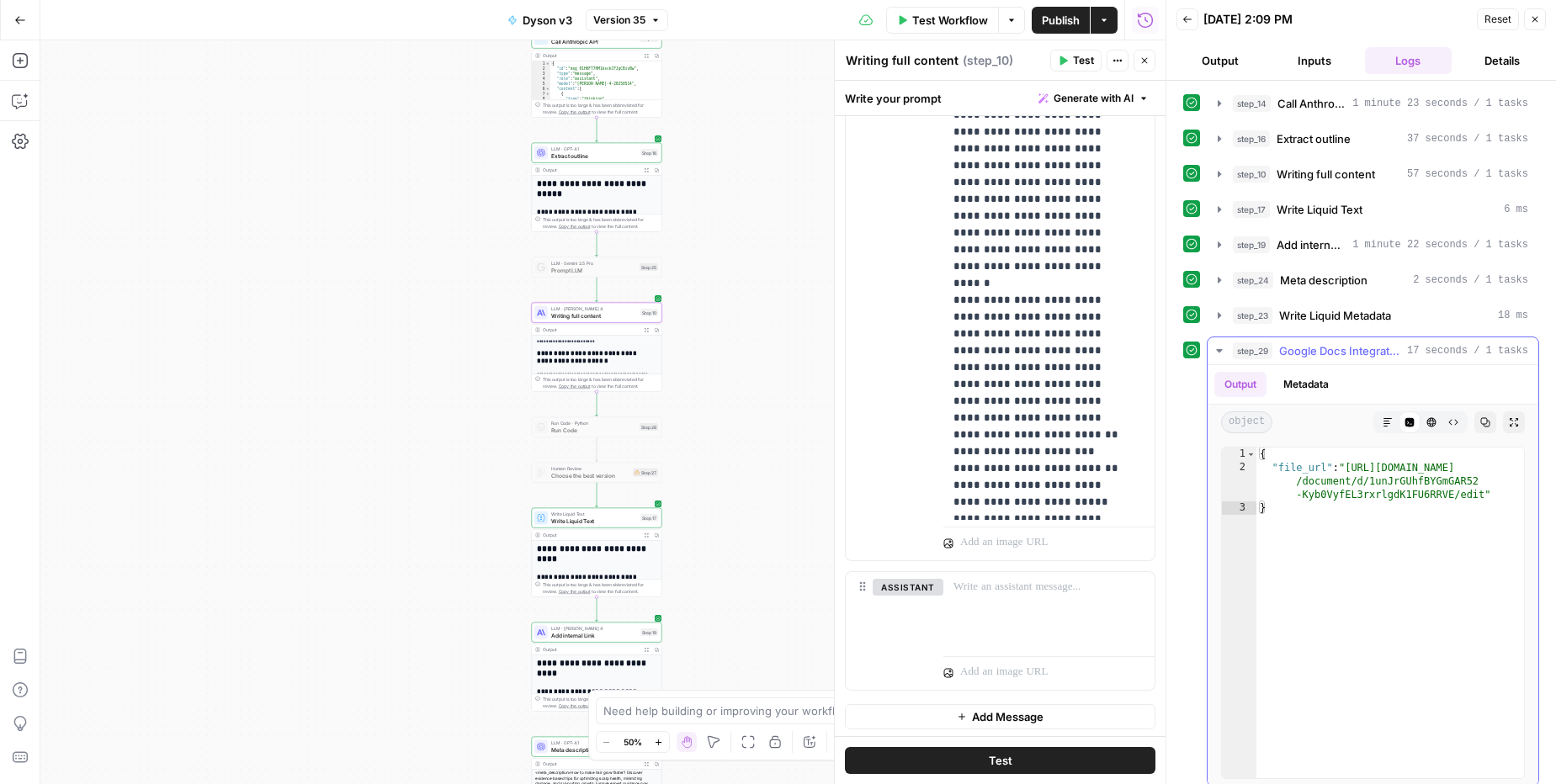
type textarea "**********"
drag, startPoint x: 1351, startPoint y: 468, endPoint x: 1488, endPoint y: 491, distance: 138.9
click at [1488, 491] on div "{ "file_url" : "[URL][DOMAIN_NAME] /document/d/1unJrGUhfBYGmGAR52 -Kyb0VyfEL3rx…" at bounding box center [1391, 626] width 268 height 357
click at [1486, 492] on div "{ "file_url" : "[URL][DOMAIN_NAME] /document/d/1unJrGUhfBYGmGAR52 -Kyb0VyfEL3rx…" at bounding box center [1391, 626] width 268 height 357
drag, startPoint x: 1484, startPoint y: 495, endPoint x: 1351, endPoint y: 468, distance: 135.7
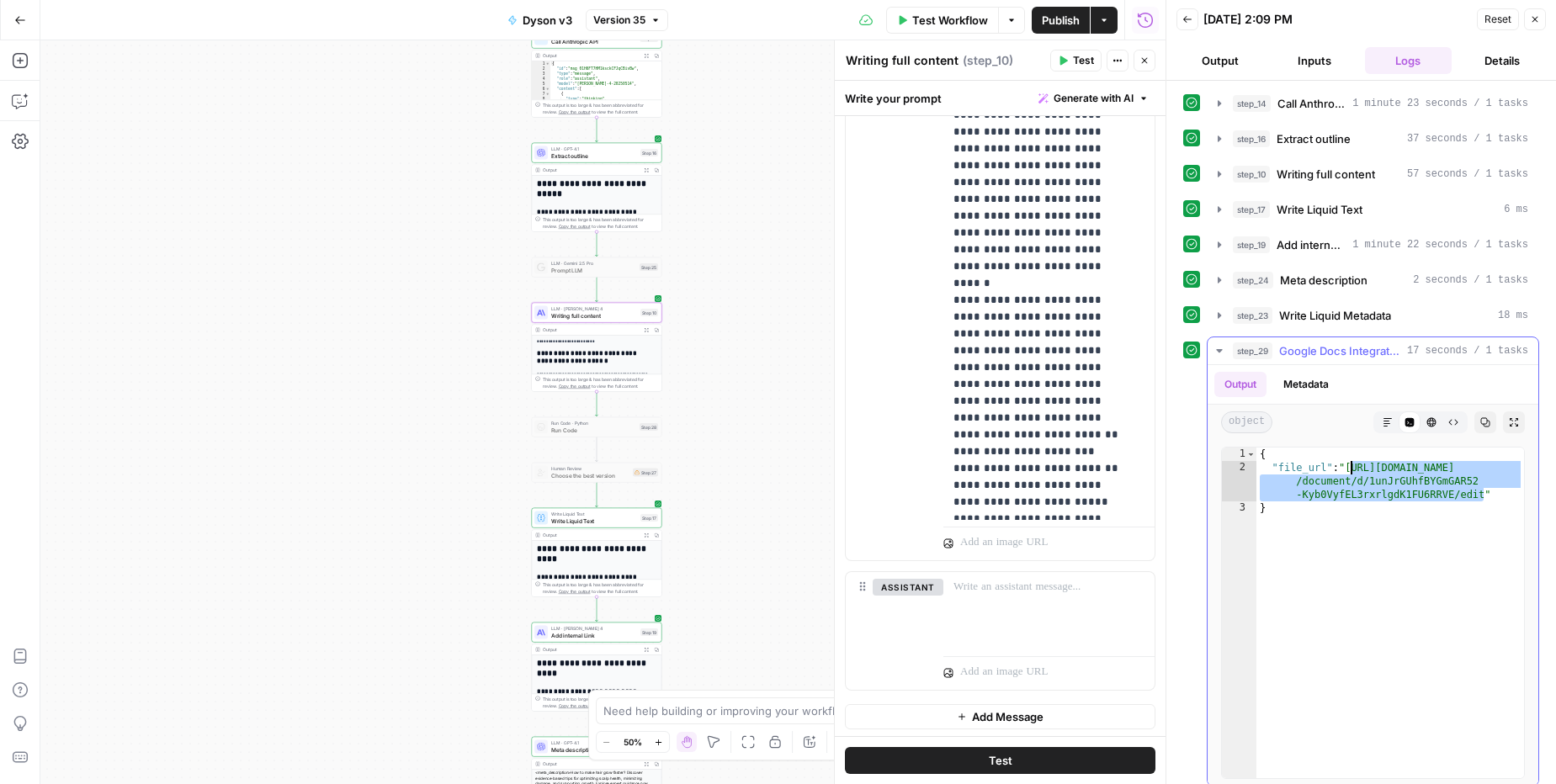
click at [1351, 468] on div "{ "file_url" : "[URL][DOMAIN_NAME] /document/d/1unJrGUhfBYGmGAR52 -Kyb0VyfEL3rx…" at bounding box center [1391, 626] width 268 height 357
